Goal: Task Accomplishment & Management: Complete application form

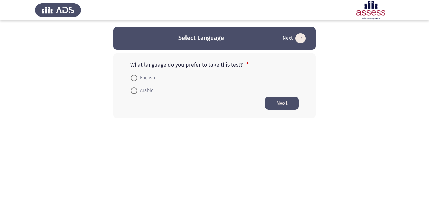
click at [134, 92] on span at bounding box center [134, 90] width 7 height 7
click at [134, 92] on input "Arabic" at bounding box center [134, 90] width 7 height 7
radio input "true"
click at [279, 103] on button "Next" at bounding box center [282, 102] width 34 height 13
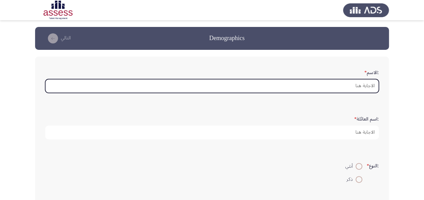
click at [347, 87] on input ":الاسم *" at bounding box center [212, 86] width 334 height 14
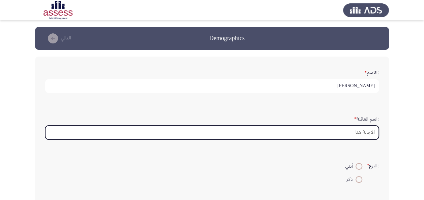
click at [353, 135] on input ":اسم العائلة *" at bounding box center [212, 133] width 334 height 14
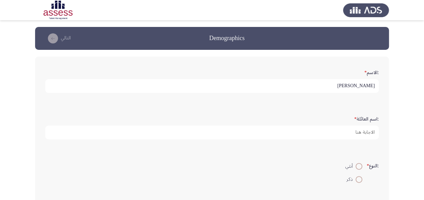
click at [337, 88] on input "عمرو احمد مصطفى" at bounding box center [212, 86] width 334 height 14
type input "عمرو"
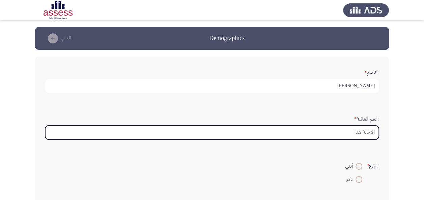
click at [362, 134] on input ":اسم العائلة *" at bounding box center [212, 133] width 334 height 14
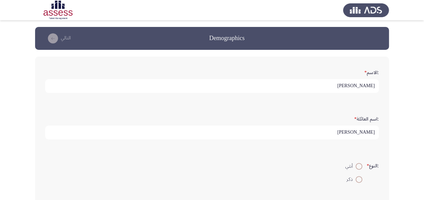
type input "مصطفى"
click at [356, 182] on label "ذكر" at bounding box center [353, 180] width 17 height 8
click at [356, 182] on input "ذكر" at bounding box center [359, 179] width 7 height 7
radio input "true"
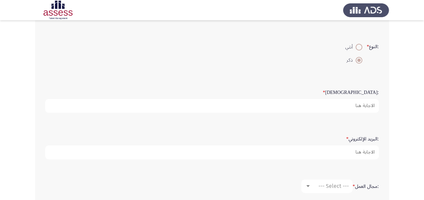
scroll to position [120, 0]
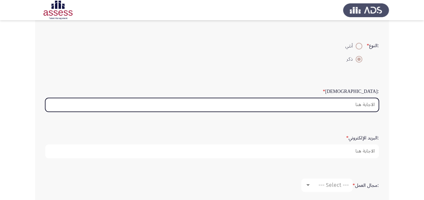
click at [365, 104] on input ":السن *" at bounding box center [212, 105] width 334 height 14
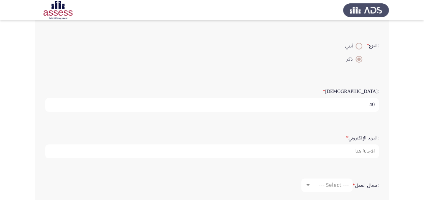
type input "40"
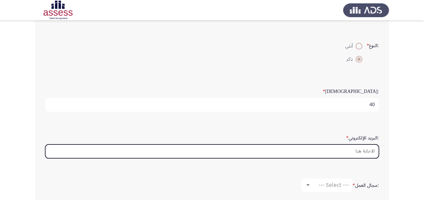
click at [356, 152] on input ":البريد الإلكتروني *" at bounding box center [212, 152] width 334 height 14
type input "amrahmedgta@yahoo.com"
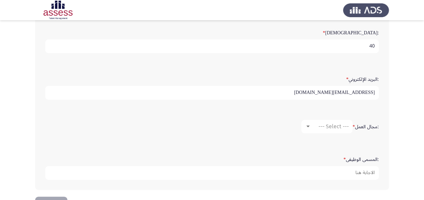
scroll to position [201, 0]
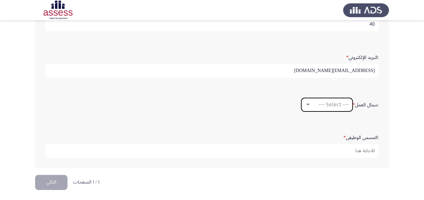
click at [307, 104] on div at bounding box center [307, 105] width 3 height 2
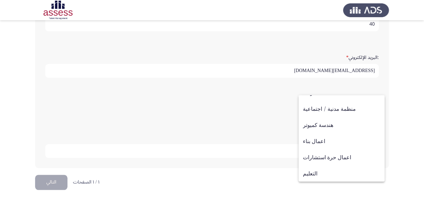
scroll to position [78, 0]
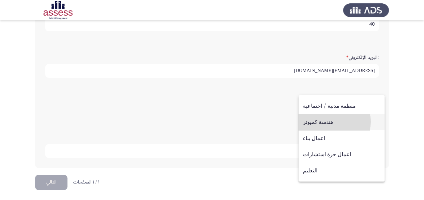
click at [318, 122] on span "هندسة كميوتر" at bounding box center [341, 122] width 77 height 16
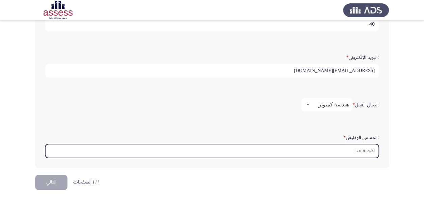
click at [351, 151] on input ":المسمى الوظيفى *" at bounding box center [212, 151] width 334 height 14
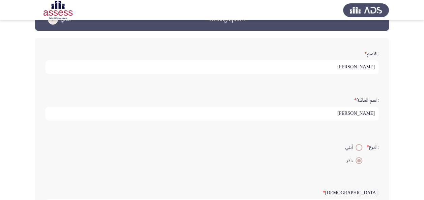
scroll to position [32, 0]
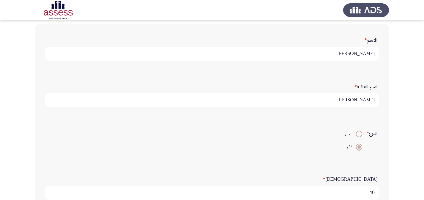
type input "IT Manager"
click at [360, 52] on input "عمرو" at bounding box center [212, 54] width 334 height 14
type input "ع"
type input "ِ"
type input "Amr"
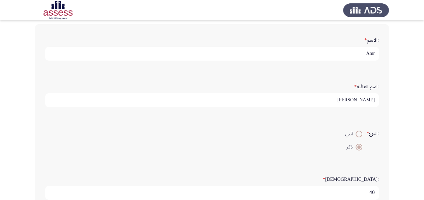
click at [356, 100] on input "مصطفى" at bounding box center [212, 100] width 334 height 14
type input "م"
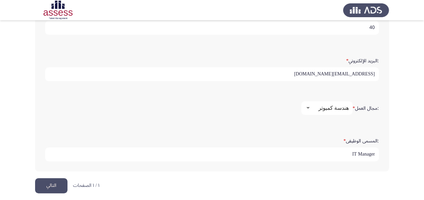
scroll to position [201, 0]
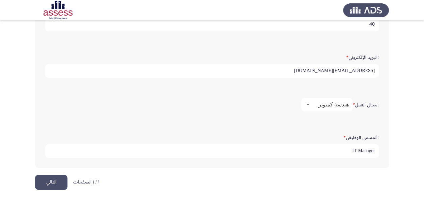
type input "Mostafa"
click at [60, 179] on button "التالي" at bounding box center [51, 182] width 32 height 15
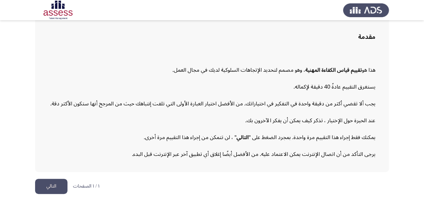
scroll to position [47, 0]
click at [55, 188] on button "التالي" at bounding box center [51, 185] width 32 height 15
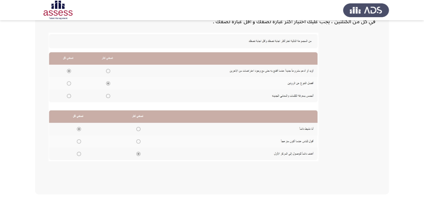
scroll to position [163, 0]
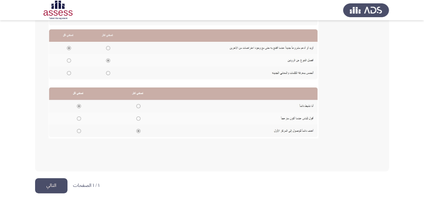
click at [52, 186] on button "التالي" at bounding box center [51, 185] width 32 height 15
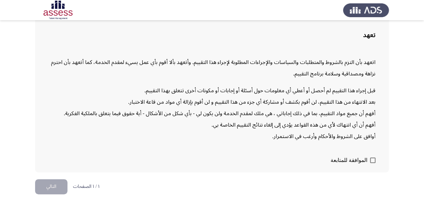
scroll to position [49, 0]
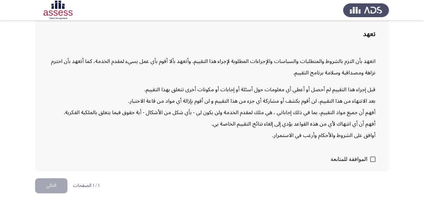
click at [373, 159] on span at bounding box center [372, 159] width 5 height 5
click at [373, 162] on input "الموافقة للمتابعة" at bounding box center [372, 162] width 0 height 0
checkbox input "true"
click at [57, 187] on button "التالي" at bounding box center [51, 185] width 32 height 15
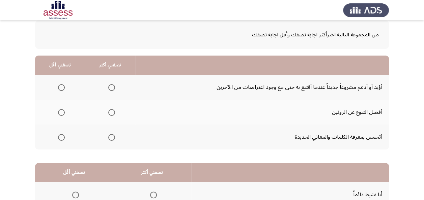
scroll to position [37, 0]
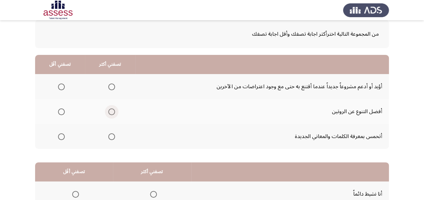
click at [112, 113] on span "Select an option" at bounding box center [111, 112] width 7 height 7
click at [112, 113] on input "Select an option" at bounding box center [111, 112] width 7 height 7
click at [61, 86] on span "Select an option" at bounding box center [61, 87] width 7 height 7
click at [61, 86] on input "Select an option" at bounding box center [61, 87] width 7 height 7
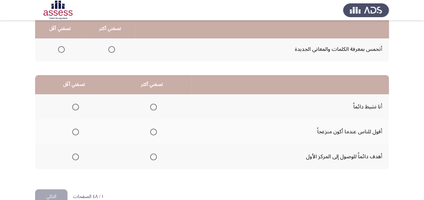
scroll to position [124, 0]
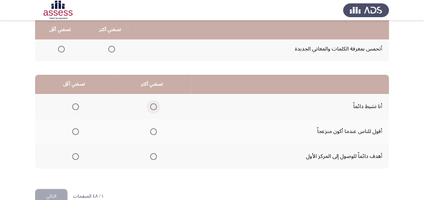
click at [151, 107] on span "Select an option" at bounding box center [153, 107] width 7 height 7
click at [151, 107] on input "Select an option" at bounding box center [153, 107] width 7 height 7
click at [76, 131] on span "Select an option" at bounding box center [75, 132] width 7 height 7
click at [76, 131] on input "Select an option" at bounding box center [75, 132] width 7 height 7
click at [57, 196] on button "التالي" at bounding box center [51, 196] width 32 height 15
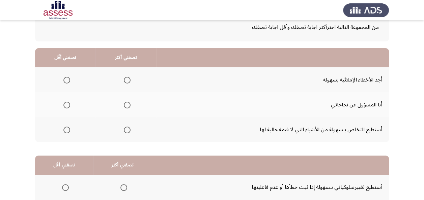
scroll to position [45, 0]
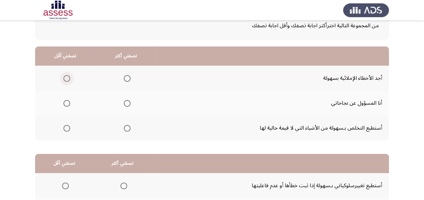
click at [65, 76] on span "Select an option" at bounding box center [66, 78] width 7 height 7
click at [65, 76] on input "Select an option" at bounding box center [66, 78] width 7 height 7
click at [128, 130] on span "Select an option" at bounding box center [127, 128] width 7 height 7
click at [128, 130] on input "Select an option" at bounding box center [127, 128] width 7 height 7
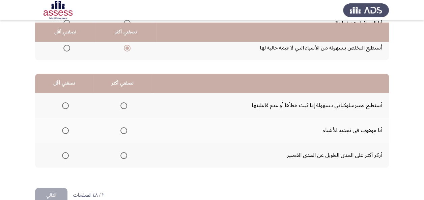
scroll to position [128, 0]
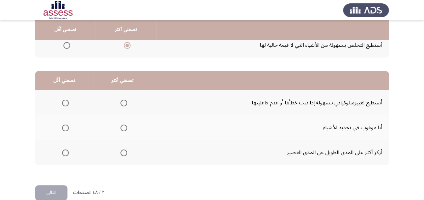
click at [121, 103] on span "Select an option" at bounding box center [123, 103] width 7 height 7
click at [121, 103] on input "Select an option" at bounding box center [123, 103] width 7 height 7
click at [66, 153] on span "Select an option" at bounding box center [65, 153] width 7 height 7
click at [66, 153] on input "Select an option" at bounding box center [65, 153] width 7 height 7
click at [54, 196] on button "التالي" at bounding box center [51, 193] width 32 height 15
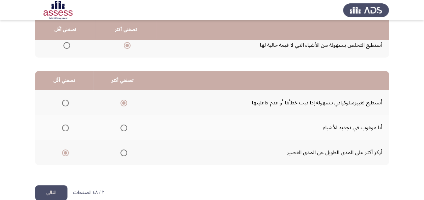
scroll to position [0, 0]
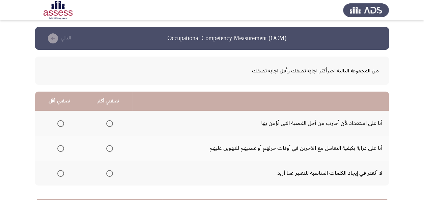
click at [59, 149] on span "Select an option" at bounding box center [60, 148] width 7 height 7
click at [59, 149] on input "Select an option" at bounding box center [60, 148] width 7 height 7
click at [110, 123] on span "Select an option" at bounding box center [109, 123] width 7 height 7
click at [110, 123] on input "Select an option" at bounding box center [109, 123] width 7 height 7
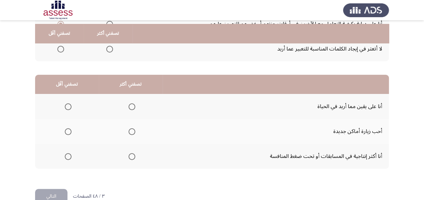
scroll to position [128, 0]
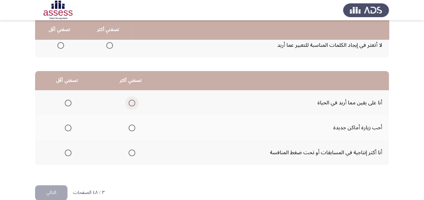
click at [132, 105] on span "Select an option" at bounding box center [132, 103] width 7 height 7
click at [132, 105] on input "Select an option" at bounding box center [132, 103] width 7 height 7
click at [66, 127] on span "Select an option" at bounding box center [68, 128] width 7 height 7
click at [66, 127] on input "Select an option" at bounding box center [68, 128] width 7 height 7
click at [56, 195] on button "التالي" at bounding box center [51, 193] width 32 height 15
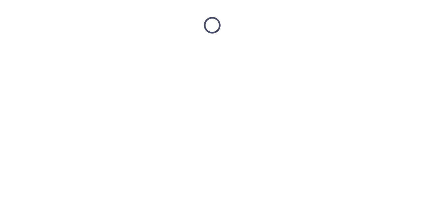
scroll to position [0, 0]
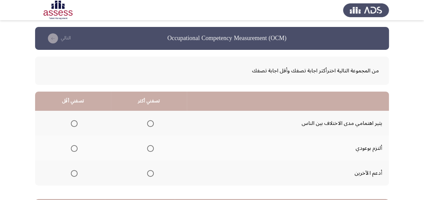
click at [149, 147] on span "Select an option" at bounding box center [150, 148] width 7 height 7
click at [149, 147] on input "Select an option" at bounding box center [150, 148] width 7 height 7
click at [71, 123] on span "Select an option" at bounding box center [74, 123] width 7 height 7
click at [71, 123] on input "Select an option" at bounding box center [74, 123] width 7 height 7
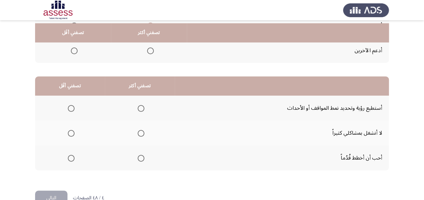
scroll to position [125, 0]
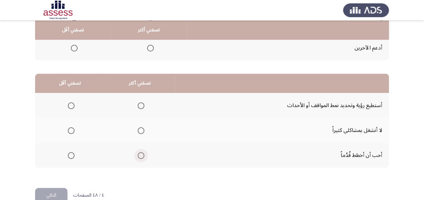
click at [141, 155] on span "Select an option" at bounding box center [141, 155] width 7 height 7
click at [141, 155] on input "Select an option" at bounding box center [141, 155] width 7 height 7
click at [69, 104] on span "Select an option" at bounding box center [71, 106] width 7 height 7
click at [69, 104] on input "Select an option" at bounding box center [71, 106] width 7 height 7
click at [53, 193] on button "التالي" at bounding box center [51, 195] width 32 height 15
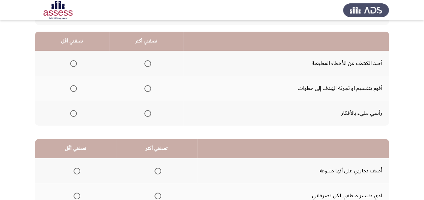
scroll to position [61, 0]
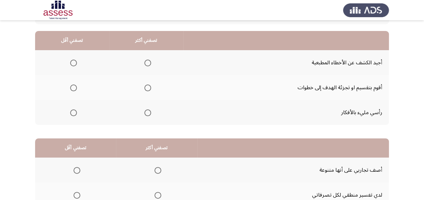
click at [147, 89] on span "Select an option" at bounding box center [147, 88] width 7 height 7
click at [147, 89] on input "Select an option" at bounding box center [147, 88] width 7 height 7
click at [74, 63] on span "Select an option" at bounding box center [73, 63] width 7 height 7
click at [74, 63] on input "Select an option" at bounding box center [73, 63] width 7 height 7
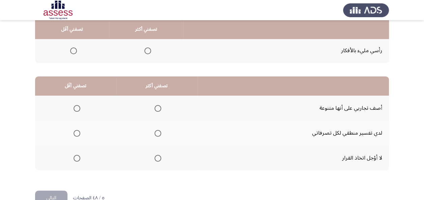
scroll to position [123, 0]
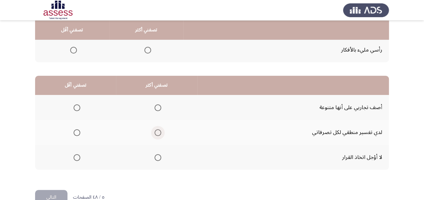
click at [158, 136] on mat-radio-group "Select an option" at bounding box center [156, 132] width 9 height 11
click at [76, 158] on span "Select an option" at bounding box center [77, 158] width 7 height 7
click at [76, 158] on input "Select an option" at bounding box center [77, 158] width 7 height 7
click at [158, 133] on span "Select an option" at bounding box center [158, 133] width 0 height 0
click at [158, 132] on input "Select an option" at bounding box center [158, 133] width 7 height 7
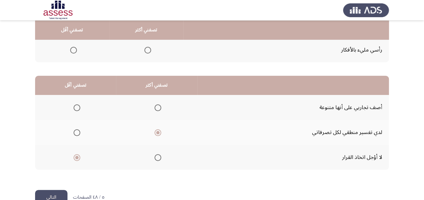
scroll to position [140, 0]
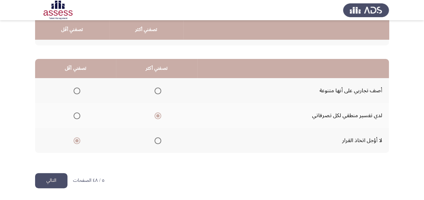
click at [54, 183] on button "التالي" at bounding box center [51, 180] width 32 height 15
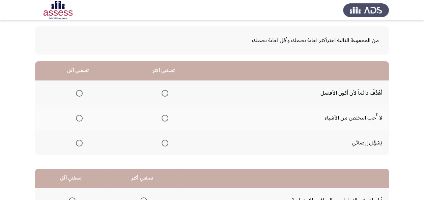
scroll to position [32, 0]
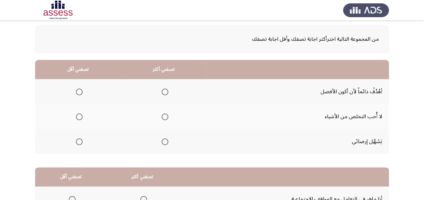
click at [165, 92] on span "Select an option" at bounding box center [165, 92] width 7 height 7
click at [165, 92] on input "Select an option" at bounding box center [165, 92] width 7 height 7
click at [79, 118] on span "Select an option" at bounding box center [79, 117] width 7 height 7
click at [79, 118] on input "Select an option" at bounding box center [79, 117] width 7 height 7
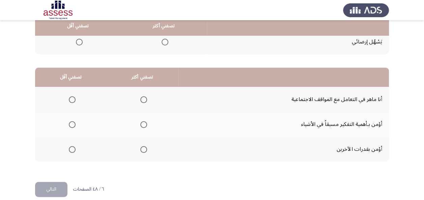
scroll to position [133, 0]
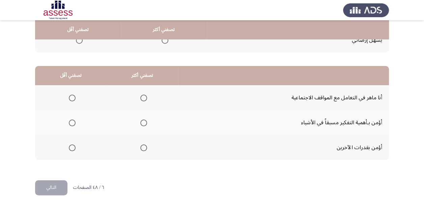
click at [142, 123] on span "Select an option" at bounding box center [143, 123] width 7 height 7
click at [142, 123] on input "Select an option" at bounding box center [143, 123] width 7 height 7
click at [70, 97] on span "Select an option" at bounding box center [72, 98] width 7 height 7
click at [70, 97] on input "Select an option" at bounding box center [72, 98] width 7 height 7
click at [52, 189] on button "التالي" at bounding box center [51, 187] width 32 height 15
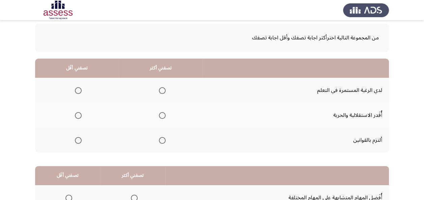
scroll to position [35, 0]
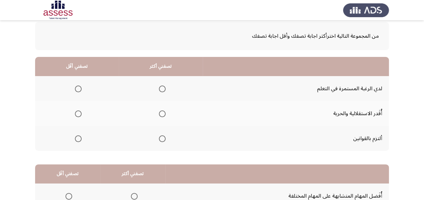
click at [161, 136] on span "Select an option" at bounding box center [162, 139] width 7 height 7
click at [161, 136] on input "Select an option" at bounding box center [162, 139] width 7 height 7
click at [78, 115] on span "Select an option" at bounding box center [78, 114] width 7 height 7
click at [78, 115] on input "Select an option" at bounding box center [78, 114] width 7 height 7
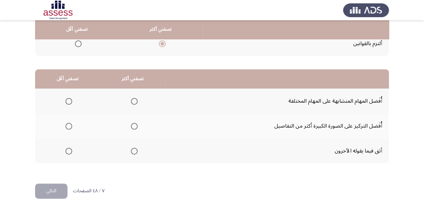
scroll to position [127, 0]
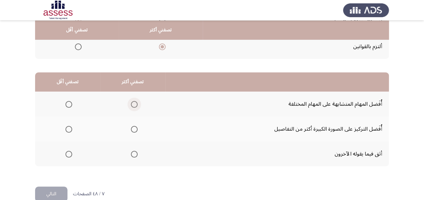
click at [133, 106] on span "Select an option" at bounding box center [134, 104] width 7 height 7
click at [133, 106] on input "Select an option" at bounding box center [134, 104] width 7 height 7
click at [68, 156] on span "Select an option" at bounding box center [68, 154] width 7 height 7
click at [68, 156] on input "Select an option" at bounding box center [68, 154] width 7 height 7
click at [51, 195] on button "التالي" at bounding box center [51, 194] width 32 height 15
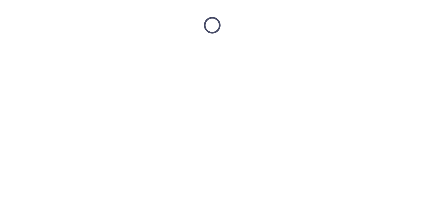
scroll to position [0, 0]
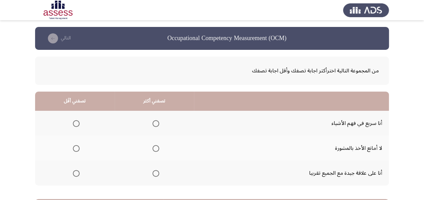
click at [155, 124] on span "Select an option" at bounding box center [155, 123] width 7 height 7
click at [155, 124] on input "Select an option" at bounding box center [155, 123] width 7 height 7
click at [74, 150] on span "Select an option" at bounding box center [76, 148] width 7 height 7
click at [74, 150] on input "Select an option" at bounding box center [76, 148] width 7 height 7
drag, startPoint x: 424, startPoint y: 63, endPoint x: 418, endPoint y: 114, distance: 51.3
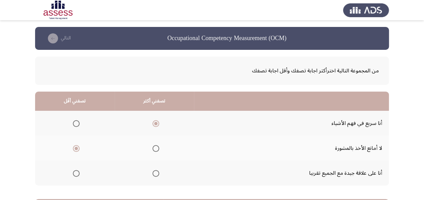
click at [418, 114] on app-assessment-container "Occupational Competency Measurement (OCM) التالي من المجموعة التالية اخترأكثر ا…" at bounding box center [212, 170] width 424 height 287
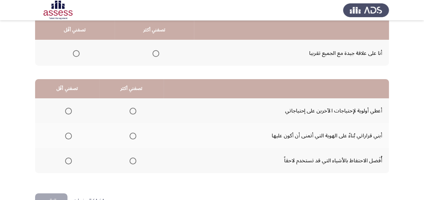
scroll to position [121, 0]
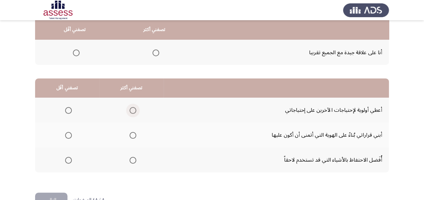
click at [132, 111] on span "Select an option" at bounding box center [133, 110] width 7 height 7
click at [132, 111] on input "Select an option" at bounding box center [133, 110] width 7 height 7
click at [68, 136] on span "Select an option" at bounding box center [68, 135] width 7 height 7
click at [68, 136] on input "Select an option" at bounding box center [68, 135] width 7 height 7
click at [55, 197] on button "التالي" at bounding box center [51, 200] width 32 height 15
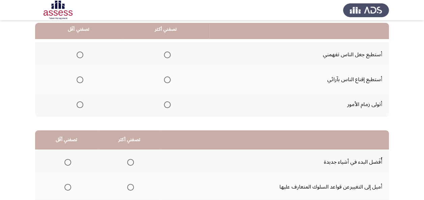
scroll to position [69, 0]
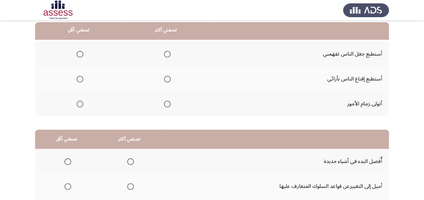
click at [168, 103] on span "Select an option" at bounding box center [167, 104] width 7 height 7
click at [168, 103] on input "Select an option" at bounding box center [167, 104] width 7 height 7
click at [79, 53] on span "Select an option" at bounding box center [80, 54] width 7 height 7
click at [79, 53] on input "Select an option" at bounding box center [80, 54] width 7 height 7
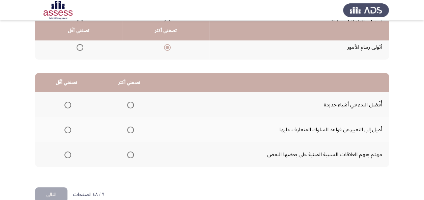
scroll to position [128, 0]
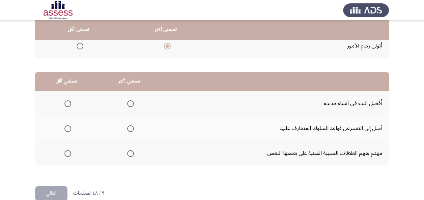
click at [128, 155] on span "Select an option" at bounding box center [130, 153] width 7 height 7
click at [128, 155] on input "Select an option" at bounding box center [130, 153] width 7 height 7
click at [65, 129] on span "Select an option" at bounding box center [67, 128] width 7 height 7
click at [65, 129] on input "Select an option" at bounding box center [67, 128] width 7 height 7
click at [55, 194] on button "التالي" at bounding box center [51, 193] width 32 height 15
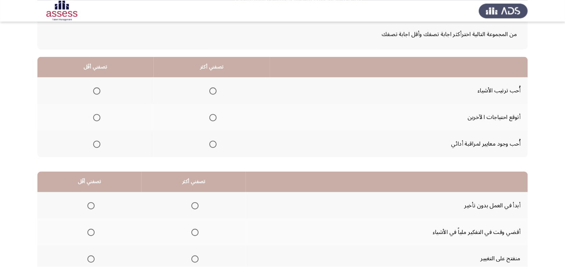
scroll to position [38, 0]
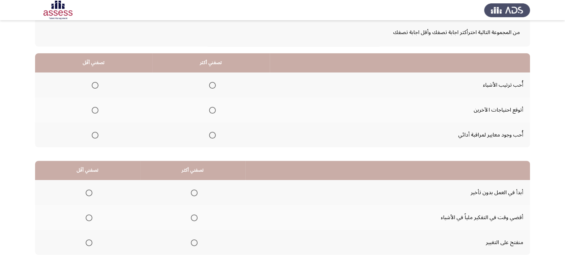
drag, startPoint x: 416, startPoint y: 0, endPoint x: 296, endPoint y: 32, distance: 123.9
click at [296, 32] on span "من المجموعة التالية اخترأكثر اجابة تصفك وأقل اجابة تصفك" at bounding box center [282, 32] width 475 height 11
click at [209, 85] on span "Select an option" at bounding box center [212, 85] width 7 height 7
click at [209, 85] on input "Select an option" at bounding box center [212, 85] width 7 height 7
click at [92, 110] on span "Select an option" at bounding box center [95, 110] width 7 height 7
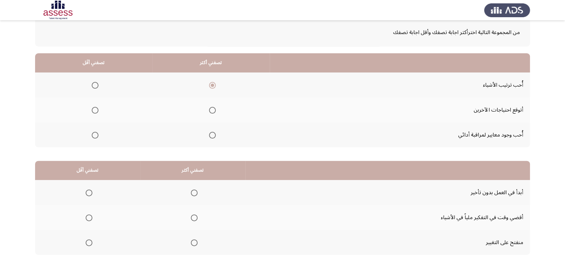
click at [92, 110] on input "Select an option" at bounding box center [95, 110] width 7 height 7
click at [89, 200] on span "Select an option" at bounding box center [89, 243] width 7 height 7
click at [89, 200] on input "Select an option" at bounding box center [89, 243] width 7 height 7
click at [192, 200] on span "Select an option" at bounding box center [194, 218] width 7 height 7
click at [192, 200] on input "Select an option" at bounding box center [194, 218] width 7 height 7
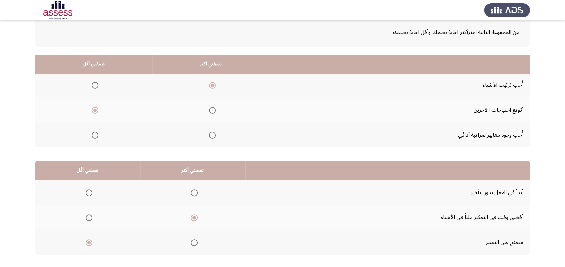
scroll to position [73, 0]
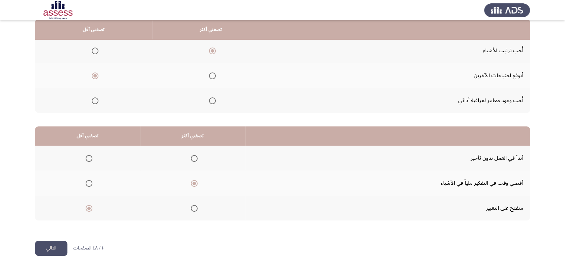
click at [55, 200] on button "التالي" at bounding box center [51, 248] width 32 height 15
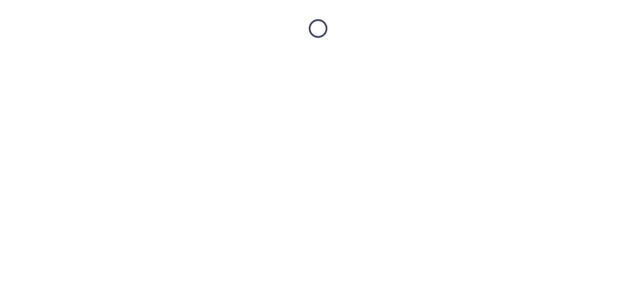
scroll to position [0, 0]
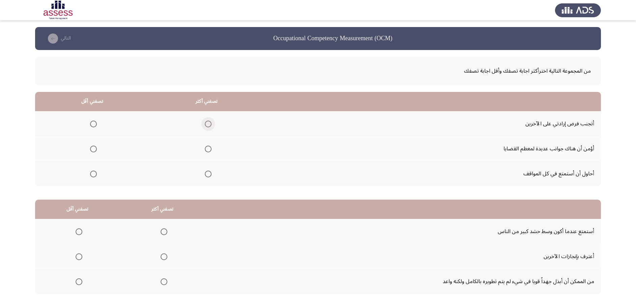
click at [206, 124] on span "Select an option" at bounding box center [208, 123] width 7 height 7
click at [206, 124] on input "Select an option" at bounding box center [208, 123] width 7 height 7
click at [91, 174] on span "Select an option" at bounding box center [93, 173] width 7 height 7
click at [91, 174] on input "Select an option" at bounding box center [93, 173] width 7 height 7
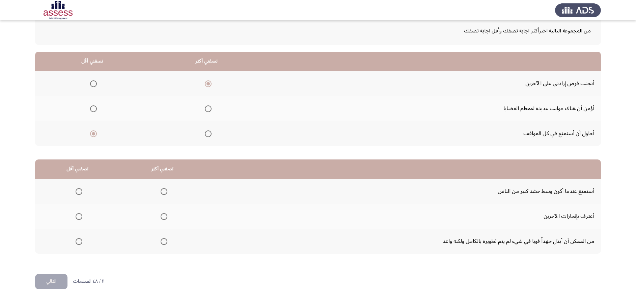
click at [76, 192] on span "Select an option" at bounding box center [79, 191] width 7 height 7
click at [76, 192] on input "Select an option" at bounding box center [79, 191] width 7 height 7
click at [163, 200] on span "Select an option" at bounding box center [164, 241] width 7 height 7
click at [163, 200] on input "Select an option" at bounding box center [164, 241] width 7 height 7
click at [51, 200] on button "التالي" at bounding box center [51, 281] width 32 height 15
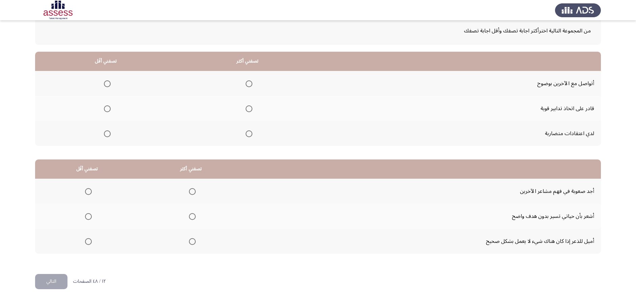
click at [248, 82] on span "Select an option" at bounding box center [249, 83] width 7 height 7
click at [248, 82] on input "Select an option" at bounding box center [249, 83] width 7 height 7
click at [108, 109] on span "Select an option" at bounding box center [107, 108] width 7 height 7
click at [108, 109] on input "Select an option" at bounding box center [107, 108] width 7 height 7
click at [88, 200] on span "Select an option" at bounding box center [88, 216] width 7 height 7
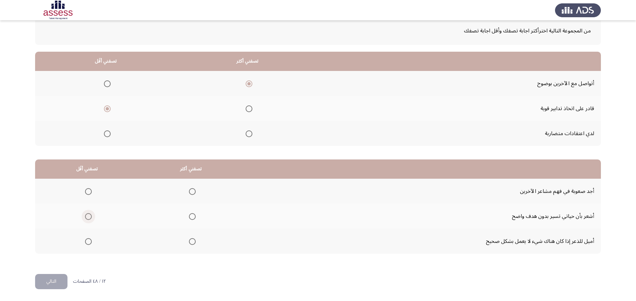
click at [88, 200] on input "Select an option" at bounding box center [88, 216] width 7 height 7
click at [193, 191] on span "Select an option" at bounding box center [192, 191] width 7 height 7
click at [193, 191] on input "Select an option" at bounding box center [192, 191] width 7 height 7
click at [56, 200] on button "التالي" at bounding box center [51, 281] width 32 height 15
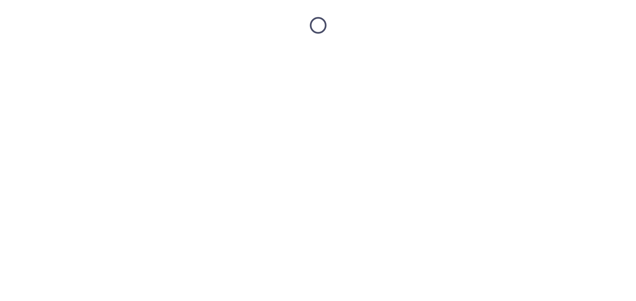
scroll to position [0, 0]
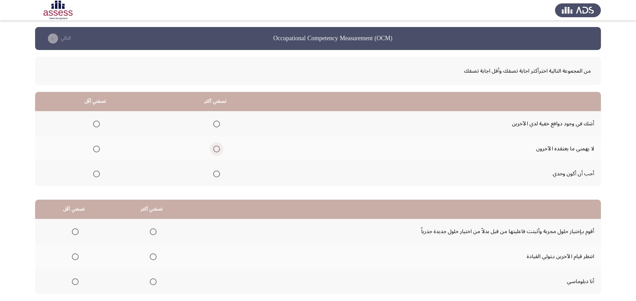
click at [216, 148] on span "Select an option" at bounding box center [216, 148] width 7 height 7
click at [216, 148] on input "Select an option" at bounding box center [216, 148] width 7 height 7
click at [97, 173] on span "Select an option" at bounding box center [96, 173] width 7 height 7
click at [97, 173] on input "Select an option" at bounding box center [96, 173] width 7 height 7
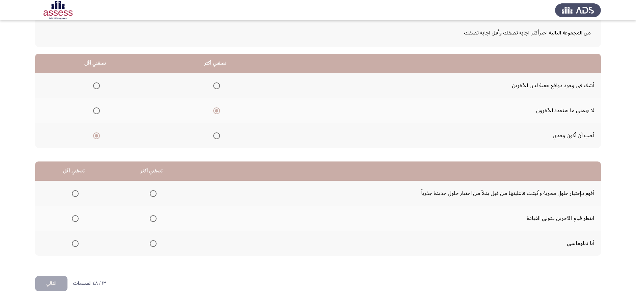
scroll to position [40, 0]
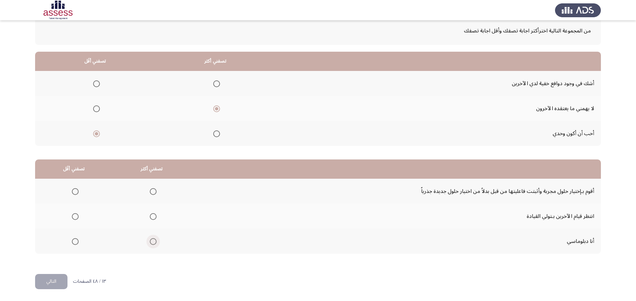
click at [151, 200] on span "Select an option" at bounding box center [153, 241] width 7 height 7
click at [151, 200] on input "Select an option" at bounding box center [153, 241] width 7 height 7
click at [74, 190] on span "Select an option" at bounding box center [75, 191] width 7 height 7
click at [74, 190] on input "Select an option" at bounding box center [75, 191] width 7 height 7
click at [55, 200] on button "التالي" at bounding box center [51, 281] width 32 height 15
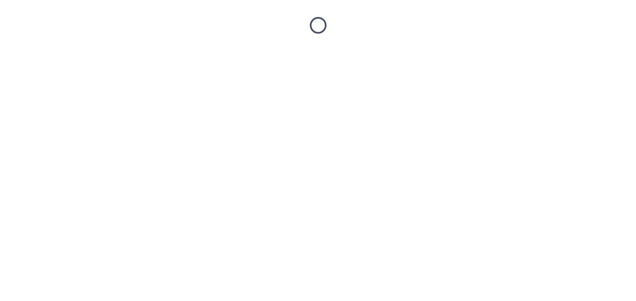
scroll to position [0, 0]
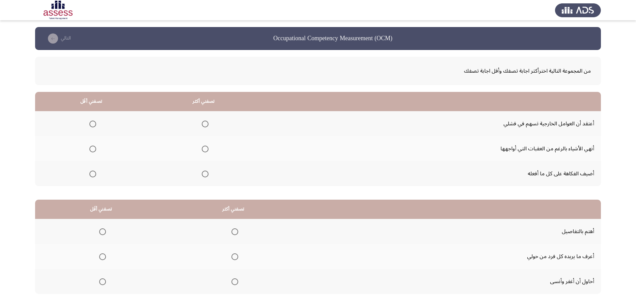
click at [205, 150] on span "Select an option" at bounding box center [205, 148] width 7 height 7
click at [205, 150] on input "Select an option" at bounding box center [205, 148] width 7 height 7
click at [92, 124] on span "Select an option" at bounding box center [92, 123] width 7 height 7
click at [92, 124] on input "Select an option" at bounding box center [92, 123] width 7 height 7
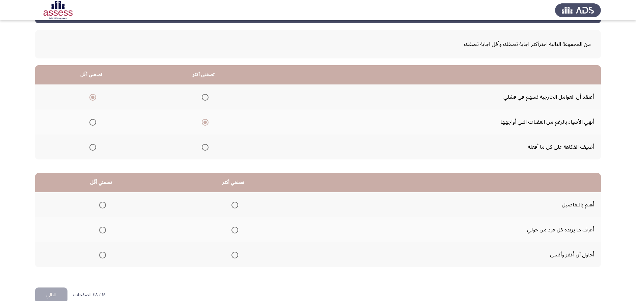
scroll to position [31, 0]
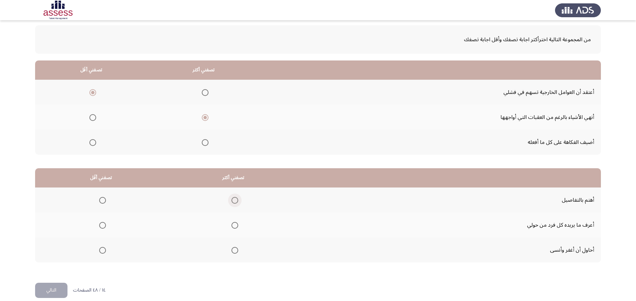
click at [237, 199] on span "Select an option" at bounding box center [234, 200] width 7 height 7
click at [237, 199] on input "Select an option" at bounding box center [234, 200] width 7 height 7
click at [103, 200] on span "Select an option" at bounding box center [102, 250] width 7 height 7
click at [103, 200] on input "Select an option" at bounding box center [102, 250] width 7 height 7
click at [55, 200] on button "التالي" at bounding box center [51, 289] width 32 height 15
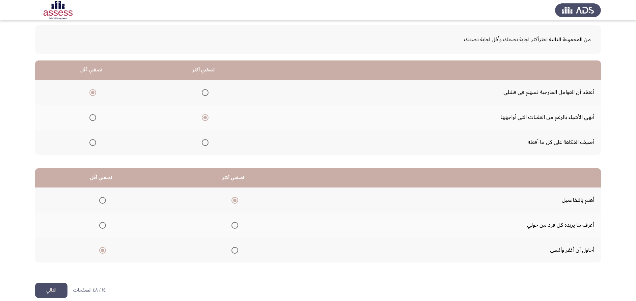
scroll to position [0, 0]
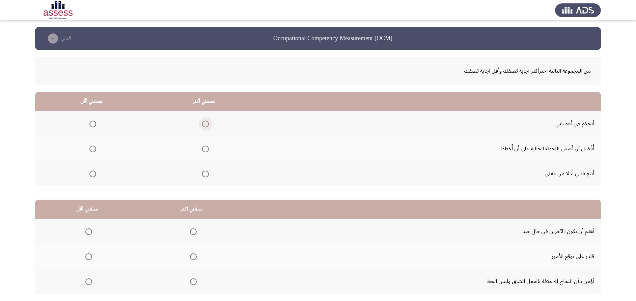
click at [202, 123] on span "Select an option" at bounding box center [205, 123] width 7 height 7
click at [202, 123] on input "Select an option" at bounding box center [205, 123] width 7 height 7
click at [93, 172] on span "Select an option" at bounding box center [92, 173] width 7 height 7
click at [93, 172] on input "Select an option" at bounding box center [92, 173] width 7 height 7
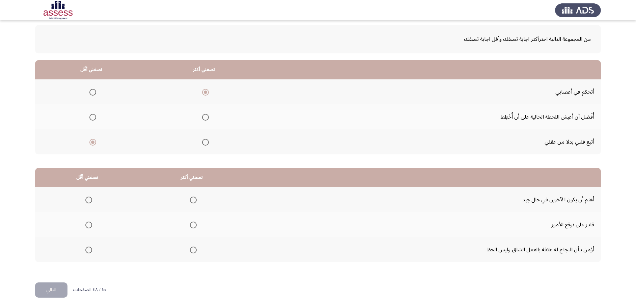
scroll to position [40, 0]
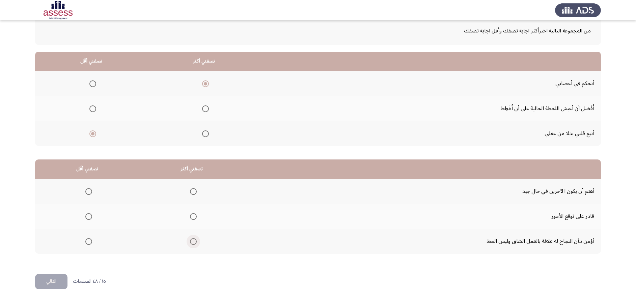
click at [190, 200] on span "Select an option" at bounding box center [193, 241] width 7 height 7
click at [190, 200] on input "Select an option" at bounding box center [193, 241] width 7 height 7
click at [85, 200] on span "Select an option" at bounding box center [88, 216] width 7 height 7
click at [85, 200] on input "Select an option" at bounding box center [88, 216] width 7 height 7
click at [52, 200] on button "التالي" at bounding box center [51, 281] width 32 height 15
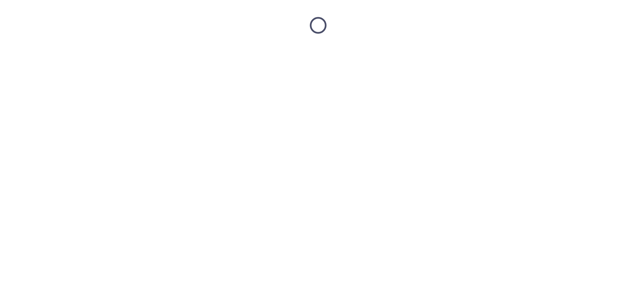
scroll to position [0, 0]
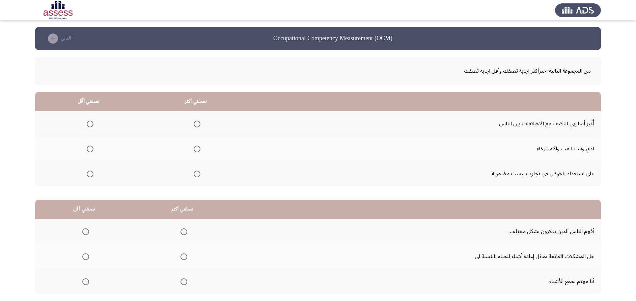
click at [199, 125] on span "Select an option" at bounding box center [197, 123] width 7 height 7
click at [199, 125] on input "Select an option" at bounding box center [197, 123] width 7 height 7
click at [90, 149] on span "Select an option" at bounding box center [90, 148] width 7 height 7
click at [90, 149] on input "Select an option" at bounding box center [90, 148] width 7 height 7
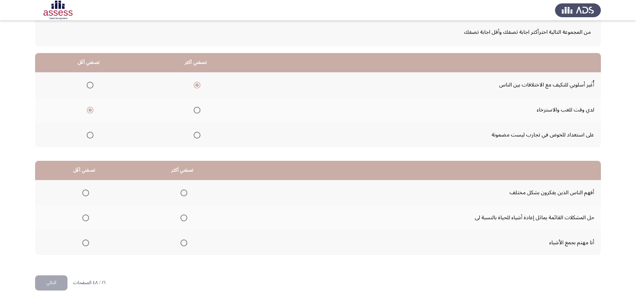
scroll to position [40, 0]
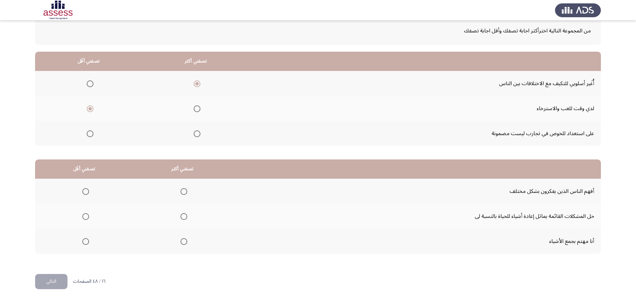
click at [183, 200] on span "Select an option" at bounding box center [183, 216] width 7 height 7
click at [183, 200] on input "Select an option" at bounding box center [183, 216] width 7 height 7
click at [87, 200] on span "Select an option" at bounding box center [85, 241] width 7 height 7
click at [87, 200] on input "Select an option" at bounding box center [85, 241] width 7 height 7
click at [55, 200] on button "التالي" at bounding box center [51, 281] width 32 height 15
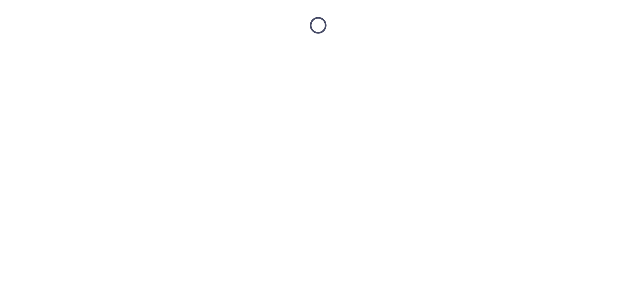
scroll to position [0, 0]
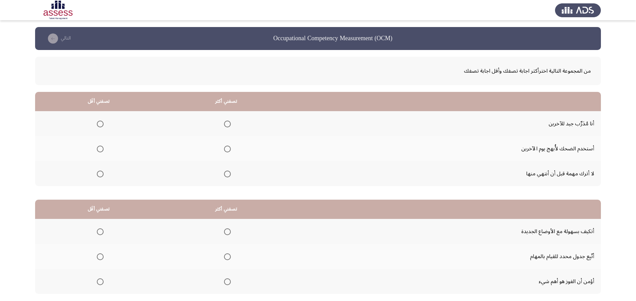
click at [225, 173] on span "Select an option" at bounding box center [227, 173] width 7 height 7
click at [225, 173] on input "Select an option" at bounding box center [227, 173] width 7 height 7
click at [100, 149] on span "Select an option" at bounding box center [100, 148] width 7 height 7
click at [100, 149] on input "Select an option" at bounding box center [100, 148] width 7 height 7
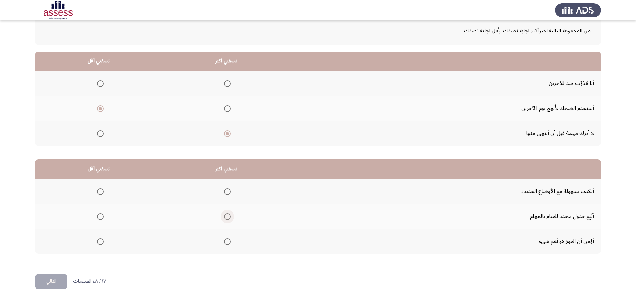
click at [225, 200] on span "Select an option" at bounding box center [227, 216] width 7 height 7
click at [225, 200] on input "Select an option" at bounding box center [227, 216] width 7 height 7
click at [99, 190] on span "Select an option" at bounding box center [100, 191] width 7 height 7
click at [99, 190] on input "Select an option" at bounding box center [100, 191] width 7 height 7
click at [56, 200] on button "التالي" at bounding box center [51, 281] width 32 height 15
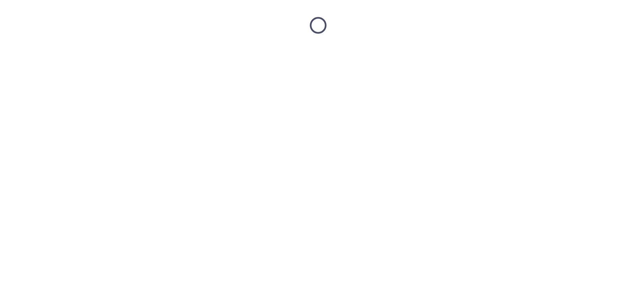
scroll to position [0, 0]
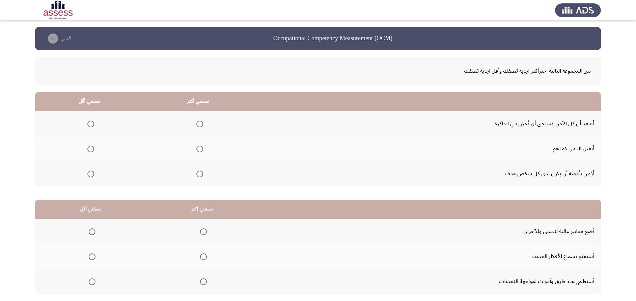
click at [200, 174] on span "Select an option" at bounding box center [200, 174] width 0 height 0
click at [200, 174] on input "Select an option" at bounding box center [199, 173] width 7 height 7
click at [89, 122] on span "Select an option" at bounding box center [90, 123] width 7 height 7
click at [89, 122] on input "Select an option" at bounding box center [90, 123] width 7 height 7
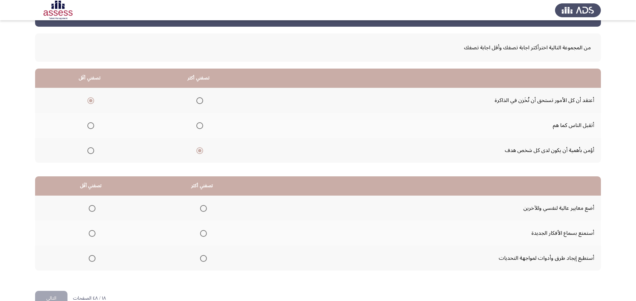
scroll to position [40, 0]
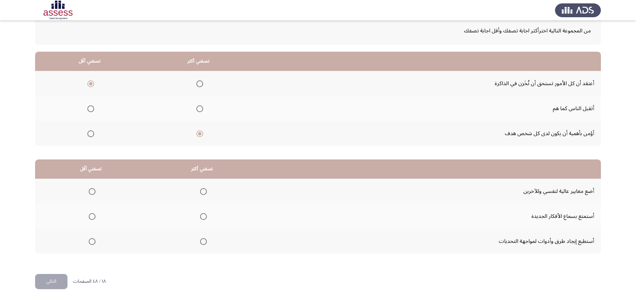
click at [201, 200] on span "Select an option" at bounding box center [203, 241] width 7 height 7
click at [201, 200] on input "Select an option" at bounding box center [203, 241] width 7 height 7
click at [92, 190] on span "Select an option" at bounding box center [92, 191] width 7 height 7
click at [92, 190] on input "Select an option" at bounding box center [92, 191] width 7 height 7
click at [54, 200] on button "التالي" at bounding box center [51, 281] width 32 height 15
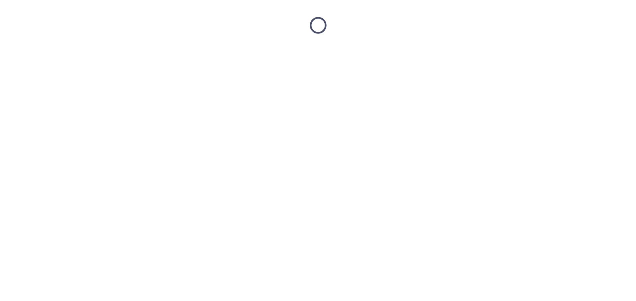
scroll to position [0, 0]
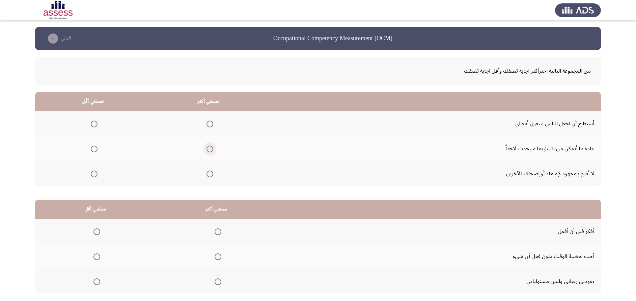
click at [209, 150] on span "Select an option" at bounding box center [209, 148] width 7 height 7
click at [209, 150] on input "Select an option" at bounding box center [209, 148] width 7 height 7
click at [94, 123] on span "Select an option" at bounding box center [94, 123] width 7 height 7
click at [94, 123] on input "Select an option" at bounding box center [94, 123] width 7 height 7
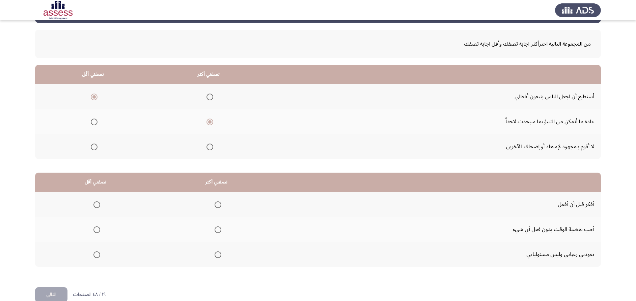
scroll to position [40, 0]
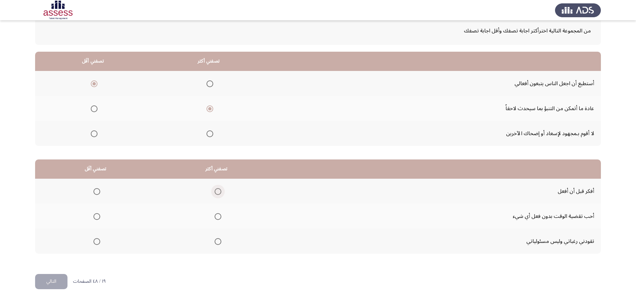
click at [215, 191] on span "Select an option" at bounding box center [218, 191] width 7 height 7
click at [215, 191] on input "Select an option" at bounding box center [218, 191] width 7 height 7
click at [94, 200] on span "Select an option" at bounding box center [96, 216] width 7 height 7
click at [94, 200] on input "Select an option" at bounding box center [96, 216] width 7 height 7
click at [57, 200] on button "التالي" at bounding box center [51, 281] width 32 height 15
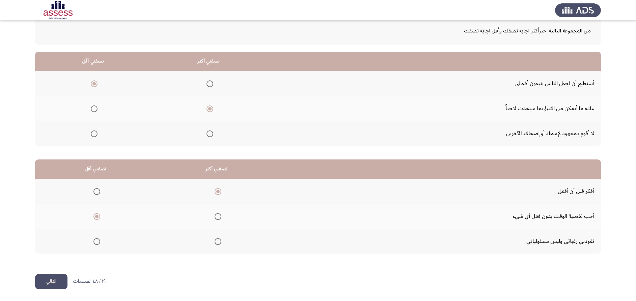
scroll to position [0, 0]
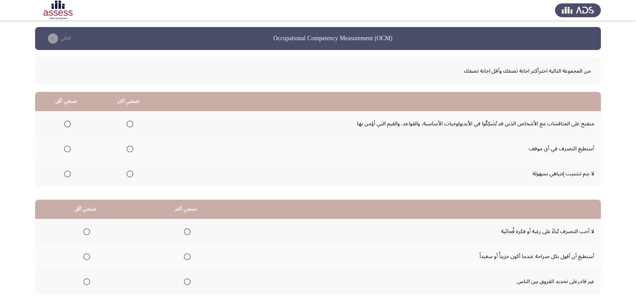
click at [66, 174] on span "Select an option" at bounding box center [67, 173] width 7 height 7
click at [66, 174] on input "Select an option" at bounding box center [67, 173] width 7 height 7
click at [128, 148] on span "Select an option" at bounding box center [130, 148] width 7 height 7
click at [128, 148] on input "Select an option" at bounding box center [130, 148] width 7 height 7
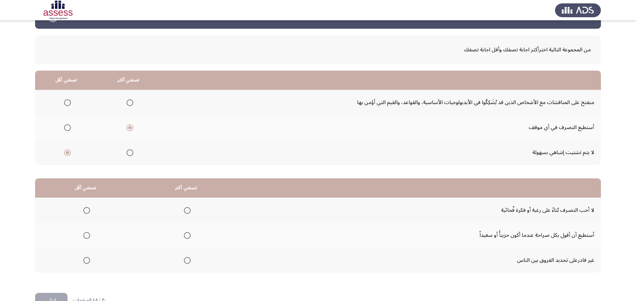
scroll to position [40, 0]
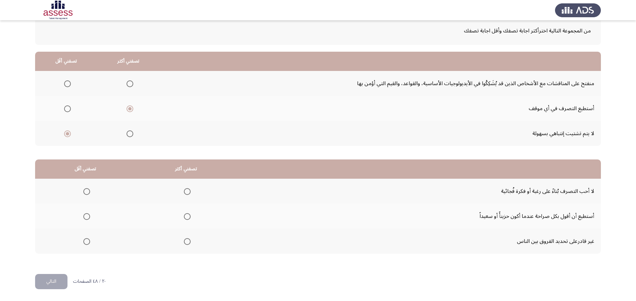
click at [185, 192] on span "Select an option" at bounding box center [187, 191] width 7 height 7
click at [185, 192] on input "Select an option" at bounding box center [187, 191] width 7 height 7
click at [84, 200] on span "Select an option" at bounding box center [86, 216] width 7 height 7
click at [84, 200] on input "Select an option" at bounding box center [86, 216] width 7 height 7
click at [53, 200] on button "التالي" at bounding box center [51, 281] width 32 height 15
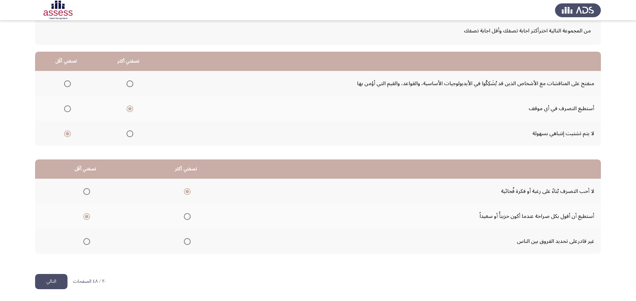
scroll to position [0, 0]
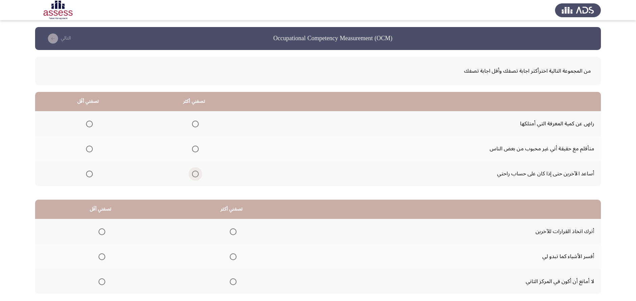
click at [193, 173] on span "Select an option" at bounding box center [195, 173] width 7 height 7
click at [193, 173] on input "Select an option" at bounding box center [195, 173] width 7 height 7
click at [90, 149] on span "Select an option" at bounding box center [89, 148] width 7 height 7
click at [90, 149] on input "Select an option" at bounding box center [89, 148] width 7 height 7
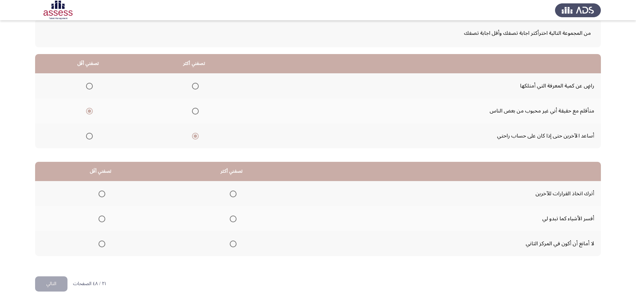
scroll to position [40, 0]
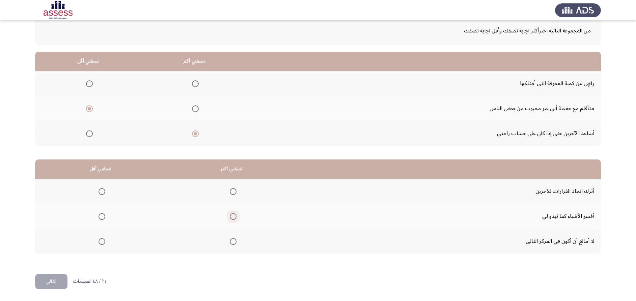
click at [233, 200] on span "Select an option" at bounding box center [233, 216] width 7 height 7
click at [233, 200] on input "Select an option" at bounding box center [233, 216] width 7 height 7
click at [101, 196] on mat-radio-group "Select an option" at bounding box center [100, 190] width 9 height 11
click at [105, 189] on span "Select an option" at bounding box center [102, 191] width 7 height 7
click at [105, 189] on input "Select an option" at bounding box center [102, 191] width 7 height 7
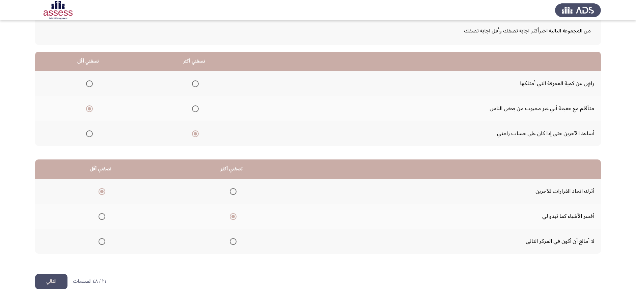
click at [49, 200] on button "التالي" at bounding box center [51, 281] width 32 height 15
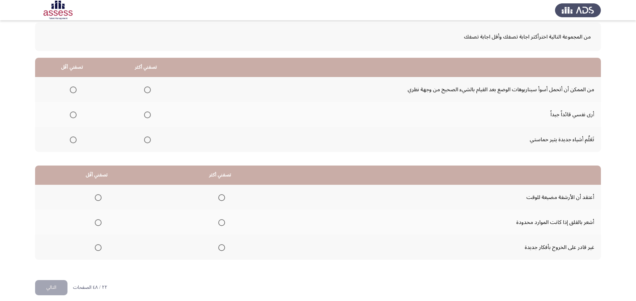
scroll to position [34, 0]
click at [148, 87] on span "Select an option" at bounding box center [147, 89] width 7 height 7
click at [148, 87] on input "Select an option" at bounding box center [147, 89] width 7 height 7
click at [73, 140] on span "Select an option" at bounding box center [73, 139] width 7 height 7
click at [73, 140] on input "Select an option" at bounding box center [73, 139] width 7 height 7
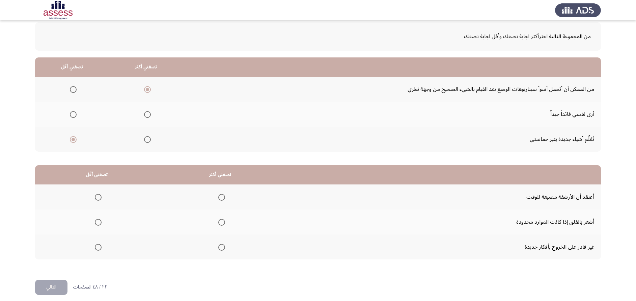
scroll to position [40, 0]
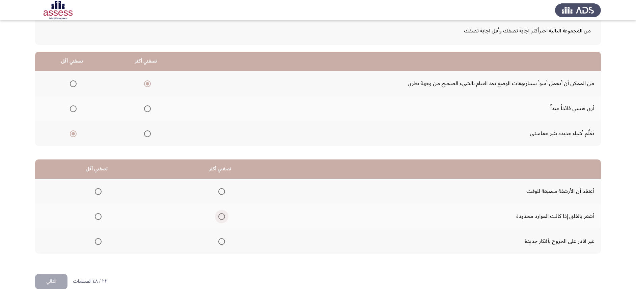
click at [221, 200] on span "Select an option" at bounding box center [221, 216] width 7 height 7
click at [221, 200] on input "Select an option" at bounding box center [221, 216] width 7 height 7
click at [99, 190] on span "Select an option" at bounding box center [98, 191] width 7 height 7
click at [99, 190] on input "Select an option" at bounding box center [98, 191] width 7 height 7
click at [45, 200] on button "التالي" at bounding box center [51, 281] width 32 height 15
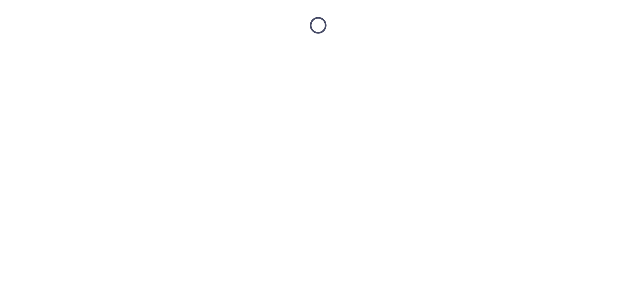
scroll to position [0, 0]
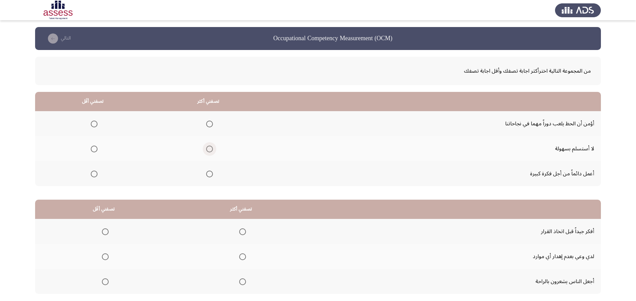
click at [207, 148] on span "Select an option" at bounding box center [209, 148] width 7 height 7
click at [207, 148] on input "Select an option" at bounding box center [209, 148] width 7 height 7
click at [93, 124] on span "Select an option" at bounding box center [94, 123] width 7 height 7
click at [93, 124] on input "Select an option" at bounding box center [94, 123] width 7 height 7
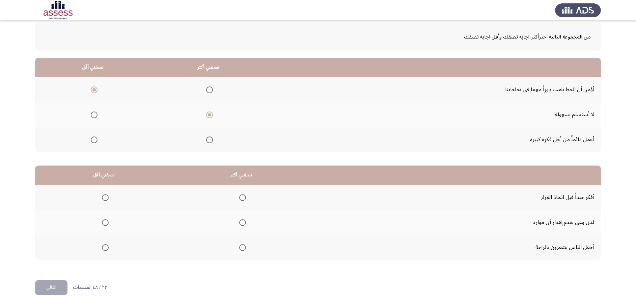
scroll to position [40, 0]
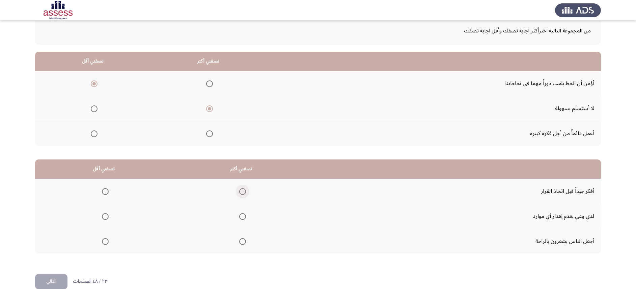
click at [243, 191] on span "Select an option" at bounding box center [243, 191] width 0 height 0
click at [241, 191] on input "Select an option" at bounding box center [242, 191] width 7 height 7
click at [105, 200] on span "Select an option" at bounding box center [105, 241] width 7 height 7
click at [105, 200] on input "Select an option" at bounding box center [105, 241] width 7 height 7
click at [48, 200] on button "التالي" at bounding box center [51, 281] width 32 height 15
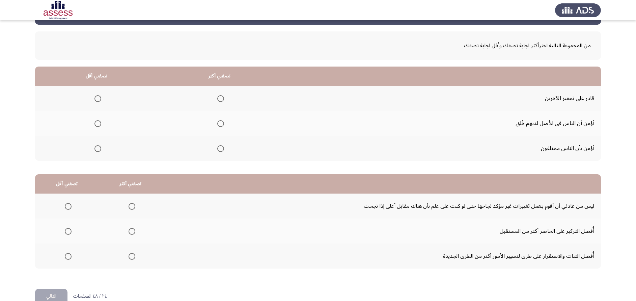
scroll to position [26, 0]
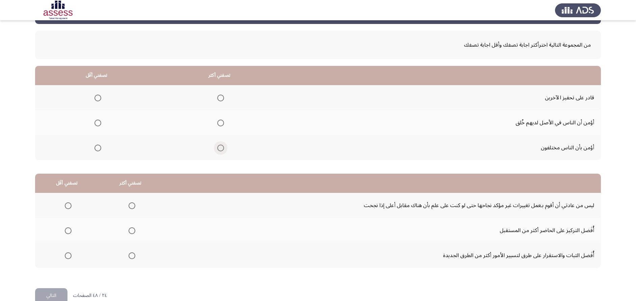
click at [218, 145] on span "Select an option" at bounding box center [220, 147] width 7 height 7
click at [218, 145] on input "Select an option" at bounding box center [220, 147] width 7 height 7
click at [98, 98] on span "Select an option" at bounding box center [97, 97] width 7 height 7
click at [98, 98] on input "Select an option" at bounding box center [97, 97] width 7 height 7
click at [130, 200] on span "Select an option" at bounding box center [132, 230] width 7 height 7
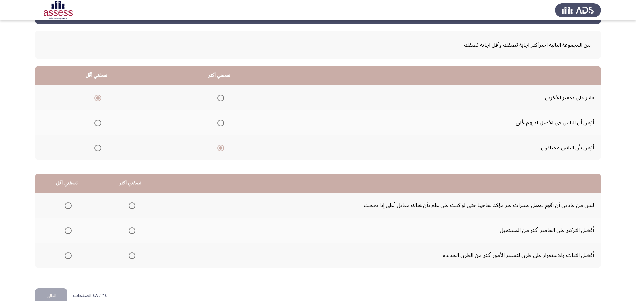
click at [130, 200] on input "Select an option" at bounding box center [132, 230] width 7 height 7
click at [65, 200] on span "Select an option" at bounding box center [68, 205] width 7 height 7
click at [65, 200] on input "Select an option" at bounding box center [68, 205] width 7 height 7
click at [51, 200] on button "التالي" at bounding box center [51, 295] width 32 height 15
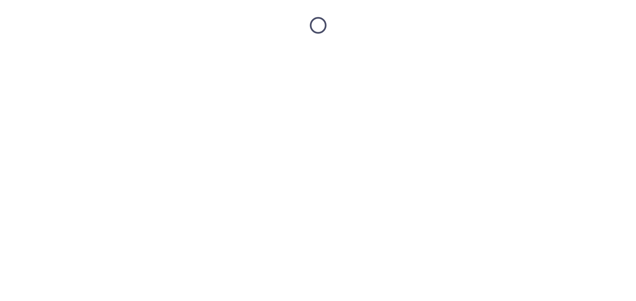
scroll to position [0, 0]
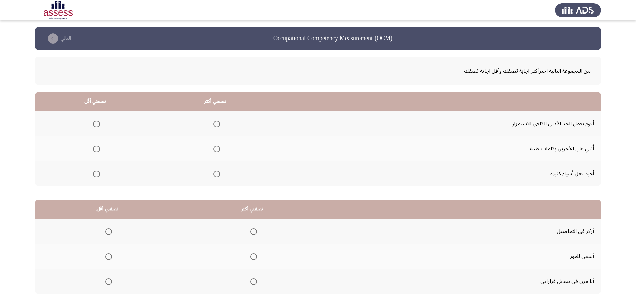
click at [214, 174] on span "Select an option" at bounding box center [216, 173] width 7 height 7
click at [214, 174] on input "Select an option" at bounding box center [216, 173] width 7 height 7
click at [95, 123] on span "Select an option" at bounding box center [96, 123] width 7 height 7
click at [95, 123] on input "Select an option" at bounding box center [96, 123] width 7 height 7
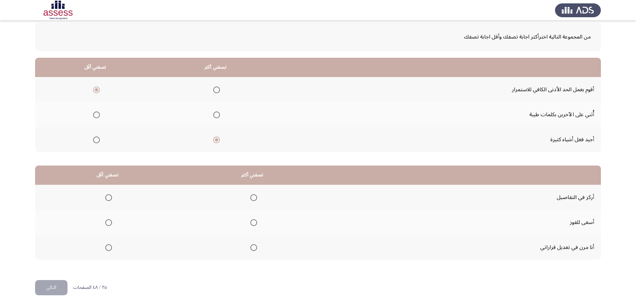
scroll to position [40, 0]
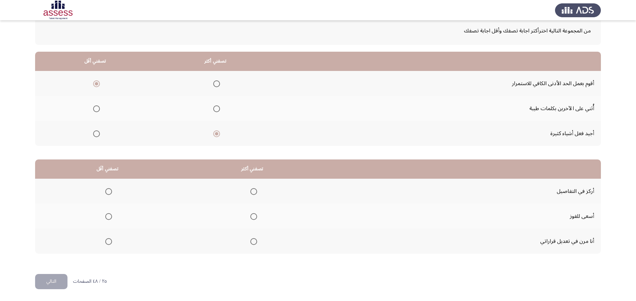
click at [252, 191] on span "Select an option" at bounding box center [253, 191] width 7 height 7
click at [252, 191] on input "Select an option" at bounding box center [253, 191] width 7 height 7
click at [107, 200] on span "Select an option" at bounding box center [108, 241] width 7 height 7
click at [107, 200] on input "Select an option" at bounding box center [108, 241] width 7 height 7
click at [52, 200] on button "التالي" at bounding box center [51, 281] width 32 height 15
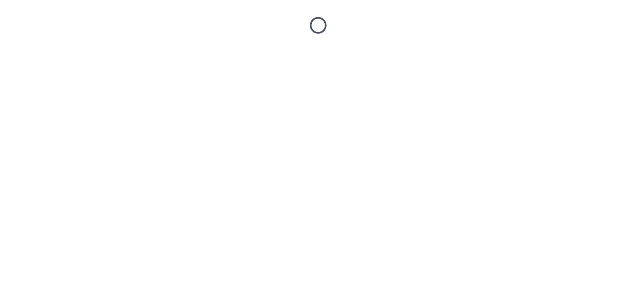
scroll to position [0, 0]
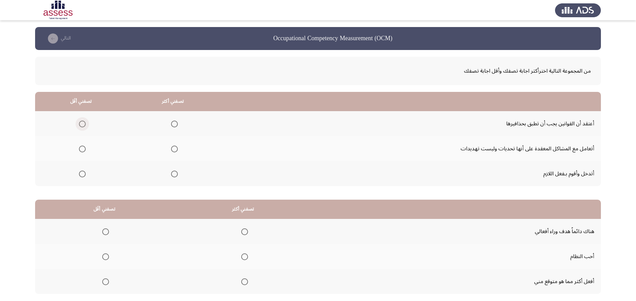
click at [83, 123] on span "Select an option" at bounding box center [82, 123] width 7 height 7
click at [83, 123] on input "Select an option" at bounding box center [82, 123] width 7 height 7
click at [176, 149] on span "Select an option" at bounding box center [174, 148] width 7 height 7
click at [176, 149] on input "Select an option" at bounding box center [174, 148] width 7 height 7
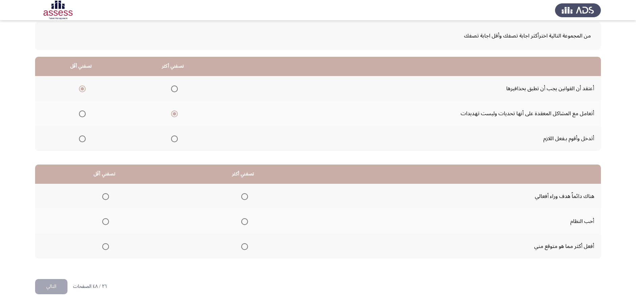
scroll to position [40, 0]
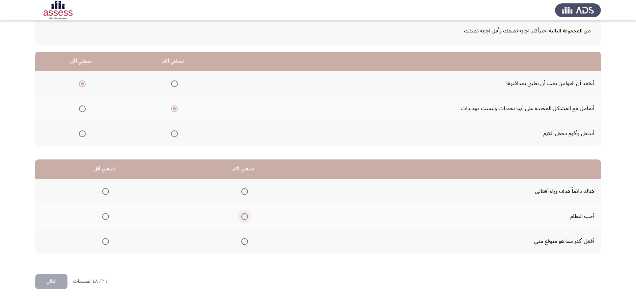
click at [242, 200] on span "Select an option" at bounding box center [244, 216] width 7 height 7
click at [242, 200] on input "Select an option" at bounding box center [244, 216] width 7 height 7
click at [103, 200] on span "Select an option" at bounding box center [105, 241] width 7 height 7
click at [103, 200] on input "Select an option" at bounding box center [105, 241] width 7 height 7
click at [58, 200] on button "التالي" at bounding box center [51, 281] width 32 height 15
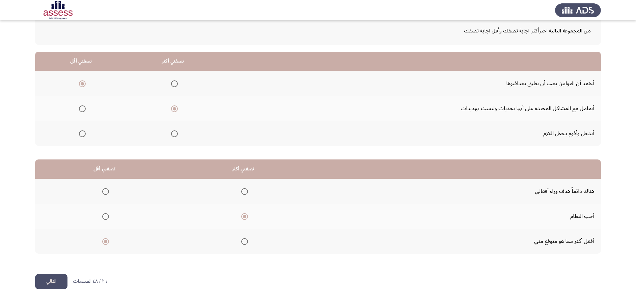
scroll to position [0, 0]
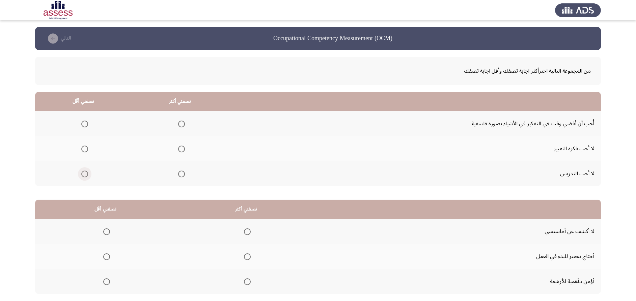
click at [84, 174] on span "Select an option" at bounding box center [84, 173] width 7 height 7
click at [84, 174] on input "Select an option" at bounding box center [84, 173] width 7 height 7
click at [182, 149] on span "Select an option" at bounding box center [181, 148] width 7 height 7
click at [182, 149] on input "Select an option" at bounding box center [181, 148] width 7 height 7
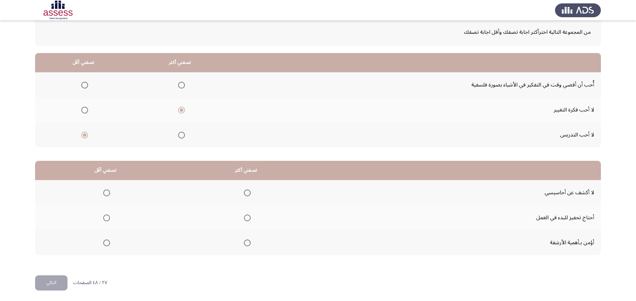
scroll to position [40, 0]
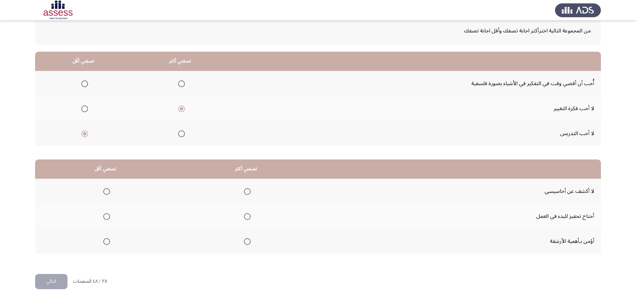
click at [247, 192] on span "Select an option" at bounding box center [247, 191] width 7 height 7
click at [247, 192] on input "Select an option" at bounding box center [247, 191] width 7 height 7
click at [106, 200] on span "Select an option" at bounding box center [106, 241] width 7 height 7
click at [106, 200] on input "Select an option" at bounding box center [106, 241] width 7 height 7
click at [54, 200] on button "التالي" at bounding box center [51, 281] width 32 height 15
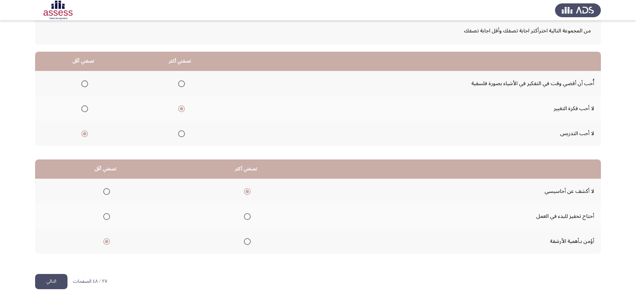
scroll to position [0, 0]
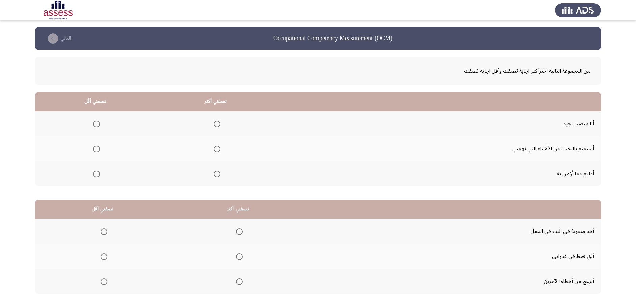
click at [216, 175] on span "Select an option" at bounding box center [217, 173] width 7 height 7
click at [216, 175] on input "Select an option" at bounding box center [217, 173] width 7 height 7
click at [96, 149] on span "Select an option" at bounding box center [96, 149] width 0 height 0
click at [96, 149] on input "Select an option" at bounding box center [96, 148] width 7 height 7
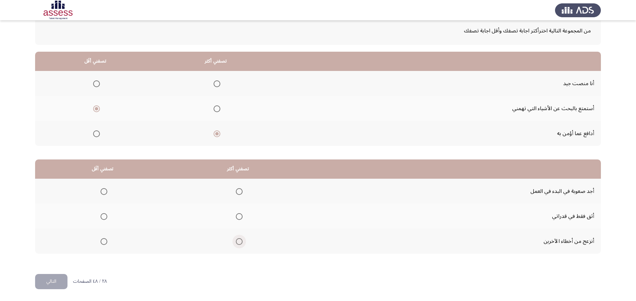
click at [236, 200] on span "Select an option" at bounding box center [239, 241] width 7 height 7
click at [236, 200] on input "Select an option" at bounding box center [239, 241] width 7 height 7
click at [102, 200] on span "Select an option" at bounding box center [104, 216] width 7 height 7
click at [102, 200] on input "Select an option" at bounding box center [104, 216] width 7 height 7
click at [63, 200] on button "التالي" at bounding box center [51, 281] width 32 height 15
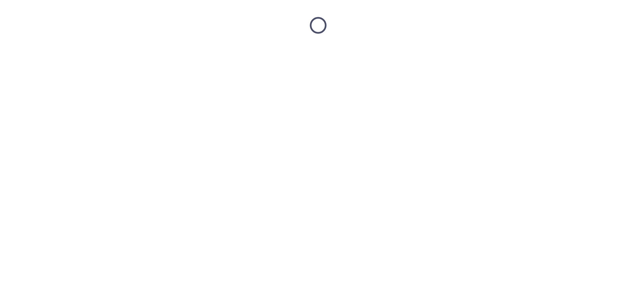
scroll to position [0, 0]
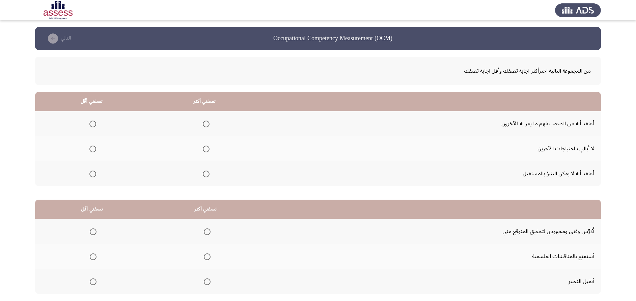
click at [96, 148] on th at bounding box center [91, 148] width 113 height 25
click at [91, 148] on span "Select an option" at bounding box center [92, 148] width 7 height 7
click at [91, 148] on input "Select an option" at bounding box center [92, 148] width 7 height 7
click at [205, 173] on span "Select an option" at bounding box center [206, 173] width 7 height 7
click at [205, 173] on input "Select an option" at bounding box center [206, 173] width 7 height 7
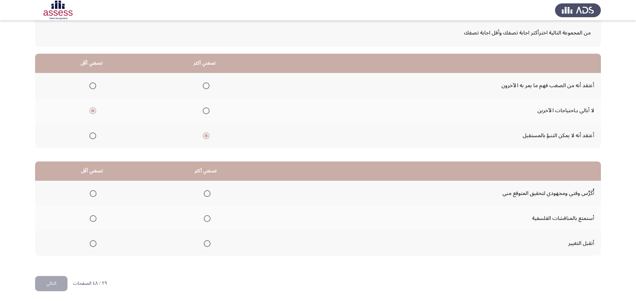
scroll to position [40, 0]
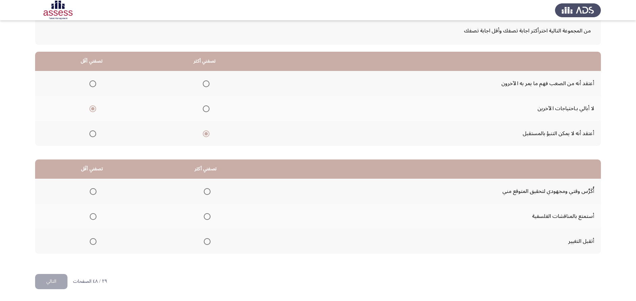
click at [205, 190] on span "Select an option" at bounding box center [207, 191] width 7 height 7
click at [205, 190] on input "Select an option" at bounding box center [207, 191] width 7 height 7
click at [92, 200] on span "Select an option" at bounding box center [93, 216] width 7 height 7
click at [92, 200] on input "Select an option" at bounding box center [93, 216] width 7 height 7
click at [54, 200] on button "التالي" at bounding box center [51, 281] width 32 height 15
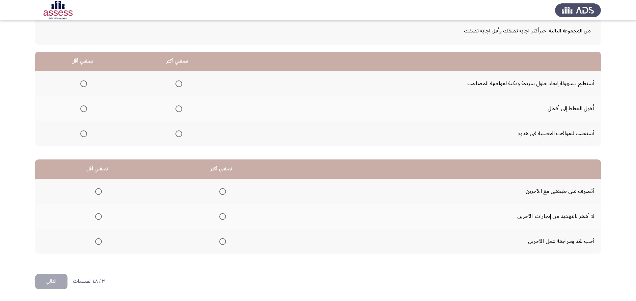
click at [175, 108] on span "Select an option" at bounding box center [178, 108] width 7 height 7
click at [175, 108] on input "Select an option" at bounding box center [178, 108] width 7 height 7
click at [84, 135] on span "Select an option" at bounding box center [83, 133] width 7 height 7
click at [84, 135] on input "Select an option" at bounding box center [83, 133] width 7 height 7
click at [99, 200] on span "Select an option" at bounding box center [98, 216] width 7 height 7
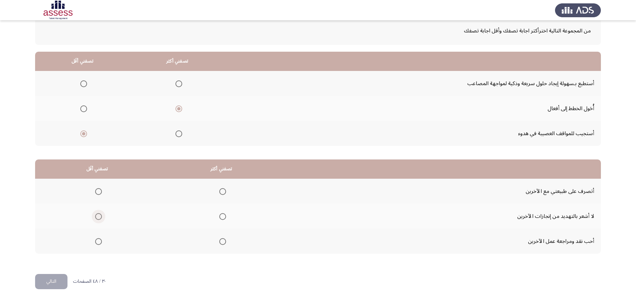
click at [99, 200] on input "Select an option" at bounding box center [98, 216] width 7 height 7
click at [222, 192] on span "Select an option" at bounding box center [222, 191] width 7 height 7
click at [222, 192] on input "Select an option" at bounding box center [222, 191] width 7 height 7
click at [55, 200] on button "التالي" at bounding box center [51, 281] width 32 height 15
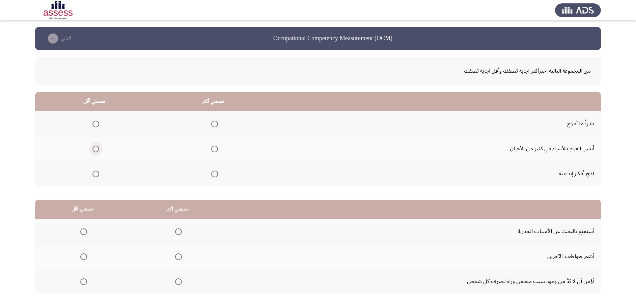
click at [96, 149] on span "Select an option" at bounding box center [96, 149] width 0 height 0
click at [95, 148] on input "Select an option" at bounding box center [95, 148] width 7 height 7
click at [214, 175] on span "Select an option" at bounding box center [214, 173] width 7 height 7
click at [214, 175] on input "Select an option" at bounding box center [214, 173] width 7 height 7
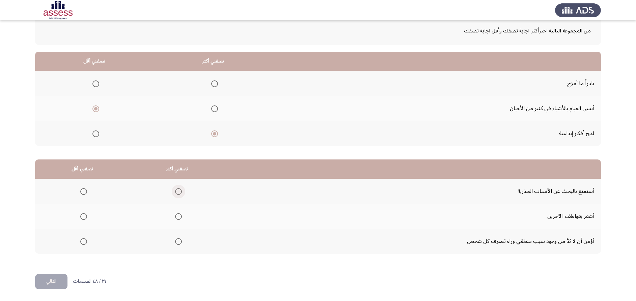
click at [179, 191] on span "Select an option" at bounding box center [178, 191] width 7 height 7
click at [179, 191] on input "Select an option" at bounding box center [178, 191] width 7 height 7
click at [83, 200] on span "Select an option" at bounding box center [83, 216] width 7 height 7
click at [83, 200] on input "Select an option" at bounding box center [83, 216] width 7 height 7
click at [49, 200] on button "التالي" at bounding box center [51, 281] width 32 height 15
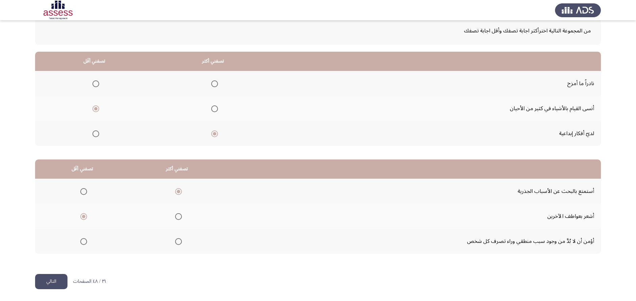
scroll to position [0, 0]
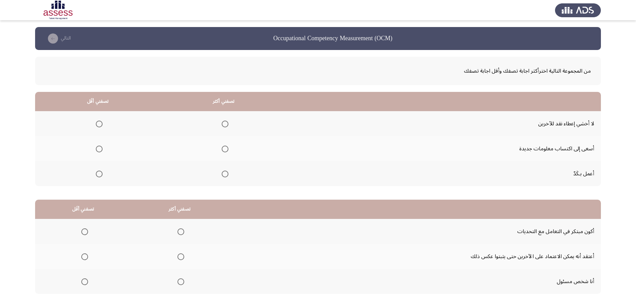
click at [225, 149] on span "Select an option" at bounding box center [225, 148] width 7 height 7
click at [225, 149] on input "Select an option" at bounding box center [225, 148] width 7 height 7
click at [100, 124] on span "Select an option" at bounding box center [99, 123] width 7 height 7
click at [100, 124] on input "Select an option" at bounding box center [99, 123] width 7 height 7
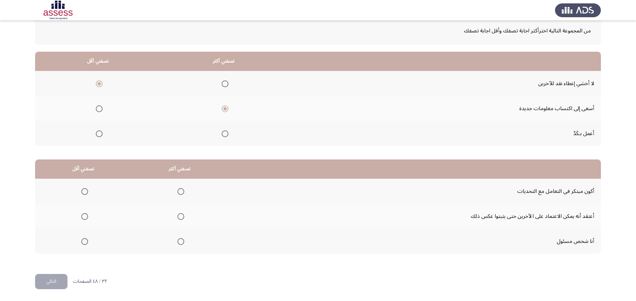
click at [181, 200] on span "Select an option" at bounding box center [180, 241] width 7 height 7
click at [181, 200] on input "Select an option" at bounding box center [180, 241] width 7 height 7
click at [83, 200] on span "Select an option" at bounding box center [84, 216] width 7 height 7
click at [83, 200] on input "Select an option" at bounding box center [84, 216] width 7 height 7
click at [53, 200] on button "التالي" at bounding box center [51, 281] width 32 height 15
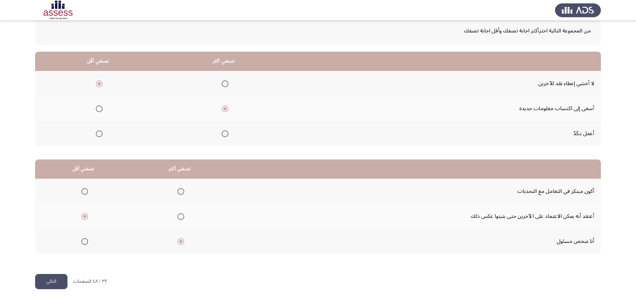
scroll to position [0, 0]
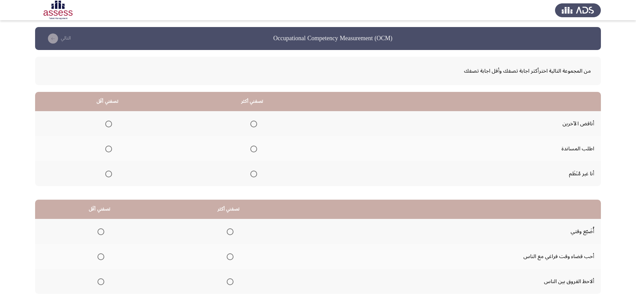
click at [251, 126] on span "Select an option" at bounding box center [253, 123] width 7 height 7
click at [251, 126] on input "Select an option" at bounding box center [253, 123] width 7 height 7
click at [109, 149] on span "Select an option" at bounding box center [108, 148] width 7 height 7
click at [109, 149] on input "Select an option" at bounding box center [108, 148] width 7 height 7
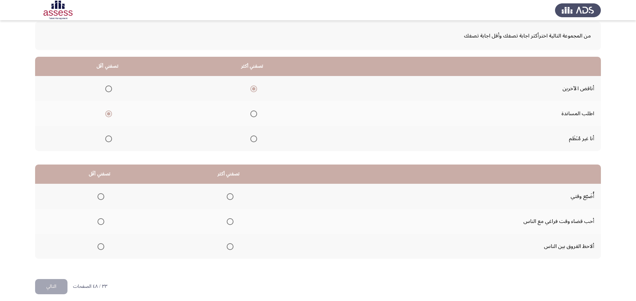
scroll to position [40, 0]
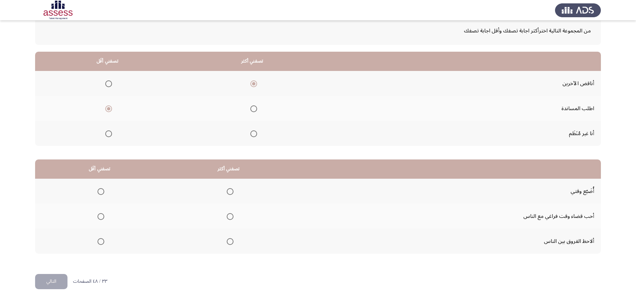
click at [100, 190] on span "Select an option" at bounding box center [100, 191] width 7 height 7
click at [100, 190] on input "Select an option" at bounding box center [100, 191] width 7 height 7
click at [227, 200] on span "Select an option" at bounding box center [230, 241] width 7 height 7
click at [227, 200] on input "Select an option" at bounding box center [230, 241] width 7 height 7
click at [53, 200] on button "التالي" at bounding box center [51, 281] width 32 height 15
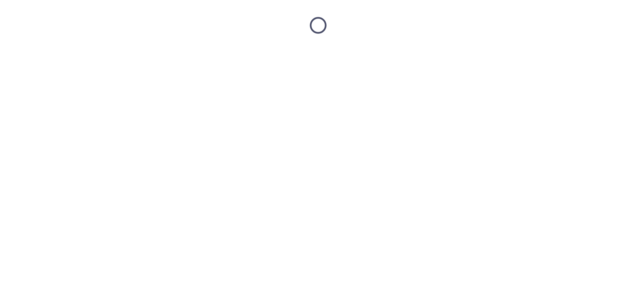
scroll to position [0, 0]
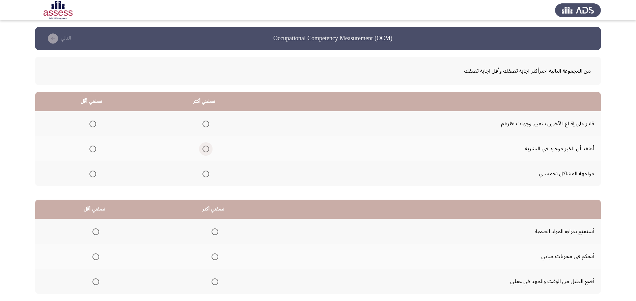
click at [205, 149] on span "Select an option" at bounding box center [205, 148] width 7 height 7
click at [205, 149] on input "Select an option" at bounding box center [205, 148] width 7 height 7
click at [90, 175] on span "Select an option" at bounding box center [92, 173] width 7 height 7
click at [90, 175] on input "Select an option" at bounding box center [92, 173] width 7 height 7
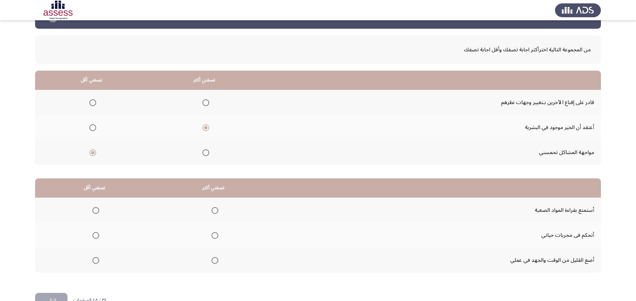
scroll to position [40, 0]
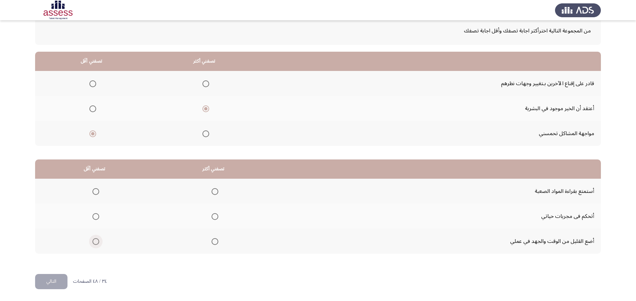
click at [96, 200] on span "Select an option" at bounding box center [95, 241] width 7 height 7
click at [96, 200] on input "Select an option" at bounding box center [95, 241] width 7 height 7
click at [217, 193] on span "Select an option" at bounding box center [215, 191] width 7 height 7
click at [217, 193] on input "Select an option" at bounding box center [215, 191] width 7 height 7
click at [53, 200] on button "التالي" at bounding box center [51, 281] width 32 height 15
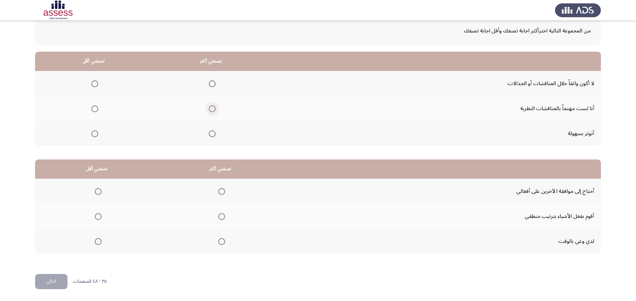
click at [210, 108] on span "Select an option" at bounding box center [212, 108] width 7 height 7
click at [210, 108] on input "Select an option" at bounding box center [212, 108] width 7 height 7
click at [93, 84] on span "Select an option" at bounding box center [94, 83] width 7 height 7
click at [93, 84] on input "Select an option" at bounding box center [94, 83] width 7 height 7
click at [220, 200] on span "Select an option" at bounding box center [221, 216] width 7 height 7
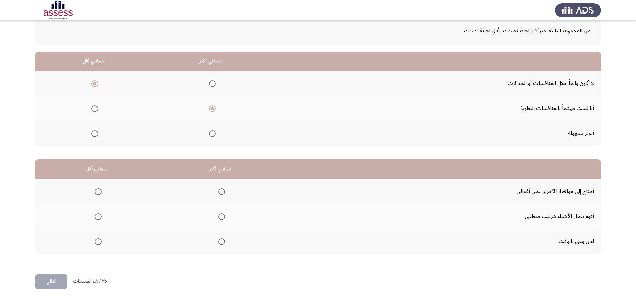
click at [220, 200] on input "Select an option" at bounding box center [221, 216] width 7 height 7
click at [97, 193] on span "Select an option" at bounding box center [98, 191] width 7 height 7
click at [97, 193] on input "Select an option" at bounding box center [98, 191] width 7 height 7
click at [53, 200] on button "التالي" at bounding box center [51, 281] width 32 height 15
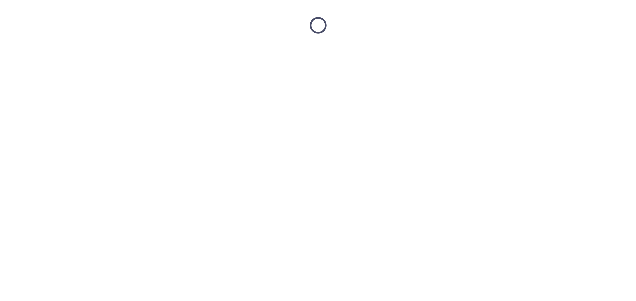
scroll to position [0, 0]
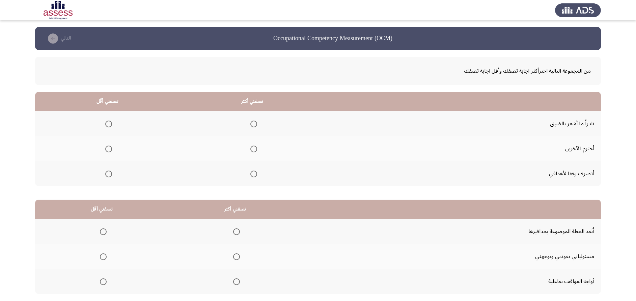
click at [251, 173] on span "Select an option" at bounding box center [253, 173] width 7 height 7
click at [251, 173] on input "Select an option" at bounding box center [253, 173] width 7 height 7
click at [108, 126] on span "Select an option" at bounding box center [108, 123] width 7 height 7
click at [108, 126] on input "Select an option" at bounding box center [108, 123] width 7 height 7
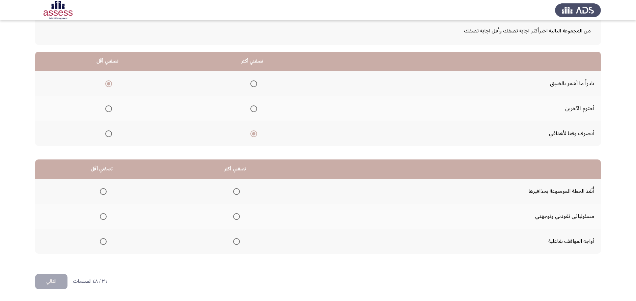
click at [233, 192] on span "Select an option" at bounding box center [236, 191] width 7 height 7
click at [233, 192] on input "Select an option" at bounding box center [236, 191] width 7 height 7
click at [103, 200] on span "Select an option" at bounding box center [103, 216] width 7 height 7
click at [103, 200] on input "Select an option" at bounding box center [103, 216] width 7 height 7
click at [48, 200] on button "التالي" at bounding box center [51, 281] width 32 height 15
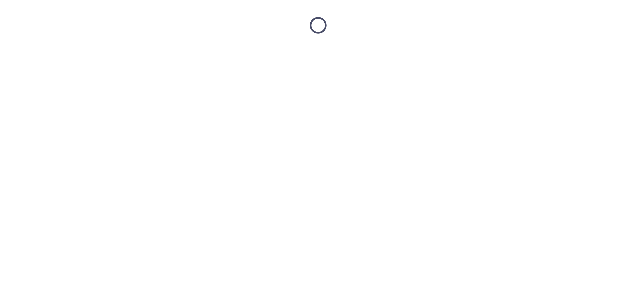
scroll to position [0, 0]
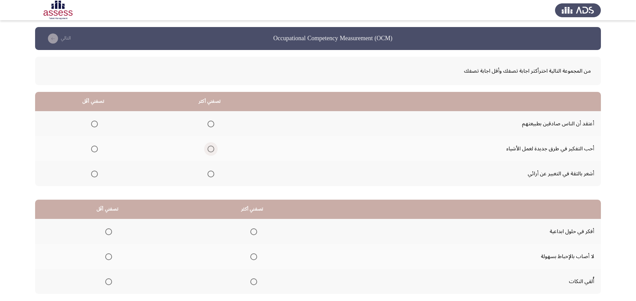
click at [207, 149] on span "Select an option" at bounding box center [210, 148] width 7 height 7
click at [207, 149] on input "Select an option" at bounding box center [210, 148] width 7 height 7
click at [93, 122] on span "Select an option" at bounding box center [94, 123] width 7 height 7
click at [93, 122] on input "Select an option" at bounding box center [94, 123] width 7 height 7
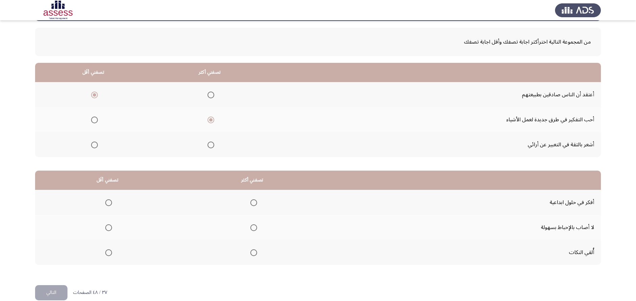
scroll to position [40, 0]
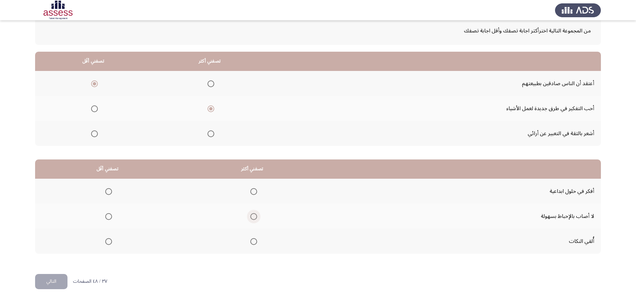
click at [250, 200] on span "Select an option" at bounding box center [253, 216] width 7 height 7
click at [250, 200] on input "Select an option" at bounding box center [253, 216] width 7 height 7
click at [105, 200] on span "Select an option" at bounding box center [108, 241] width 7 height 7
click at [105, 200] on input "Select an option" at bounding box center [108, 241] width 7 height 7
click at [47, 200] on button "التالي" at bounding box center [51, 281] width 32 height 15
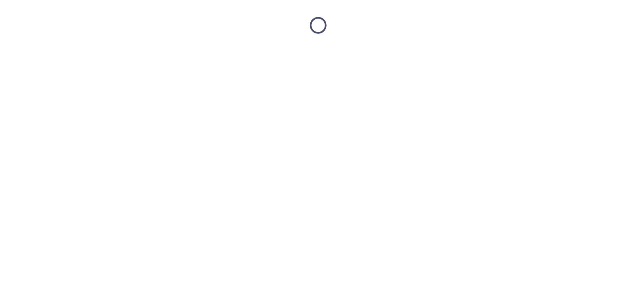
scroll to position [0, 0]
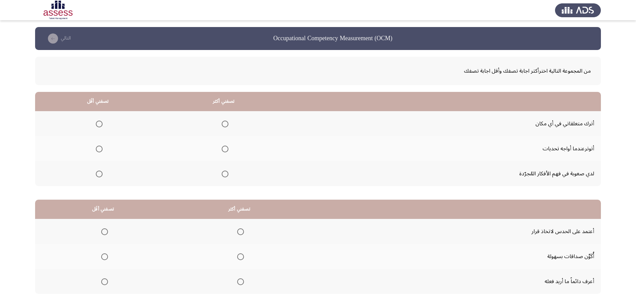
click at [99, 123] on span "Select an option" at bounding box center [99, 123] width 7 height 7
click at [99, 123] on input "Select an option" at bounding box center [99, 123] width 7 height 7
click at [225, 175] on span "Select an option" at bounding box center [225, 173] width 7 height 7
click at [225, 175] on input "Select an option" at bounding box center [225, 173] width 7 height 7
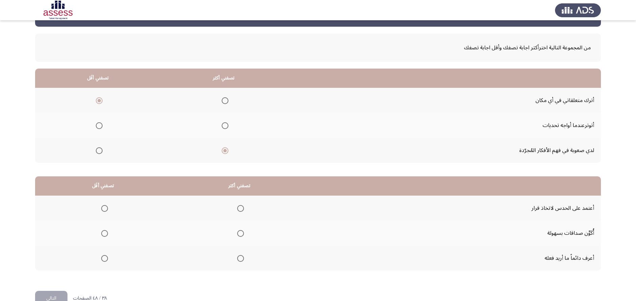
scroll to position [40, 0]
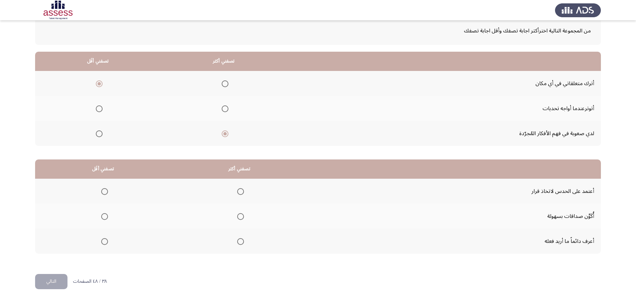
click at [243, 200] on span "Select an option" at bounding box center [240, 241] width 7 height 7
click at [243, 200] on input "Select an option" at bounding box center [240, 241] width 7 height 7
click at [103, 200] on span "Select an option" at bounding box center [104, 216] width 7 height 7
click at [103, 200] on input "Select an option" at bounding box center [104, 216] width 7 height 7
click at [54, 200] on button "التالي" at bounding box center [51, 281] width 32 height 15
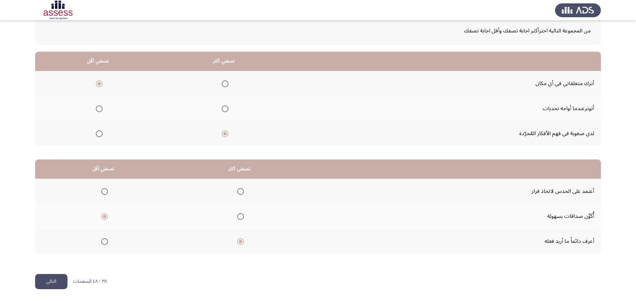
scroll to position [0, 0]
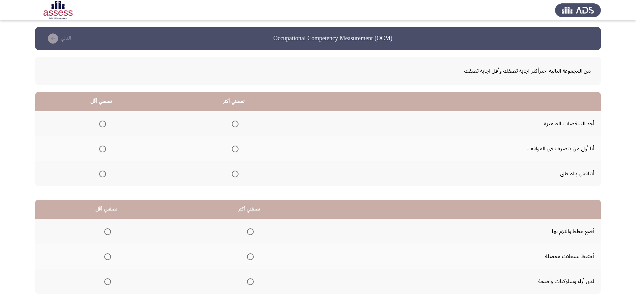
click at [233, 149] on span "Select an option" at bounding box center [235, 148] width 7 height 7
click at [233, 149] on input "Select an option" at bounding box center [235, 148] width 7 height 7
click at [104, 123] on span "Select an option" at bounding box center [102, 123] width 7 height 7
click at [104, 123] on input "Select an option" at bounding box center [102, 123] width 7 height 7
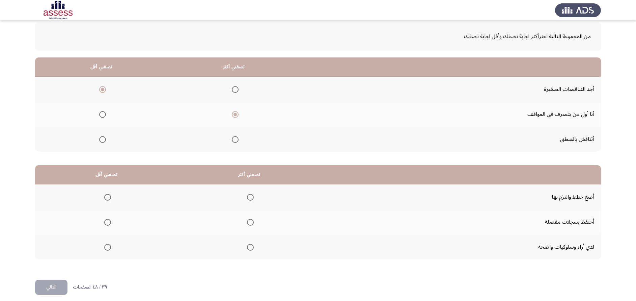
scroll to position [40, 0]
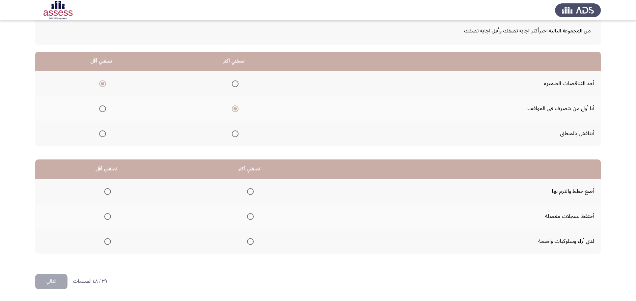
click at [248, 191] on span "Select an option" at bounding box center [250, 191] width 7 height 7
click at [248, 191] on input "Select an option" at bounding box center [250, 191] width 7 height 7
click at [108, 200] on span "Select an option" at bounding box center [107, 216] width 7 height 7
click at [108, 200] on input "Select an option" at bounding box center [107, 216] width 7 height 7
click at [51, 200] on button "التالي" at bounding box center [51, 281] width 32 height 15
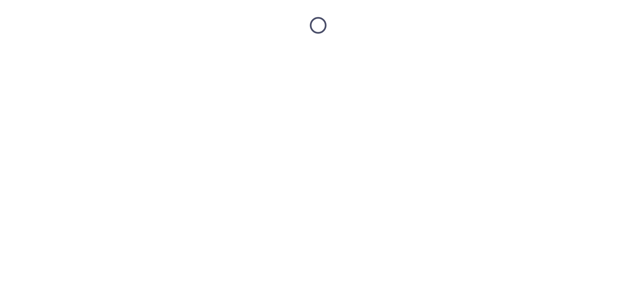
scroll to position [0, 0]
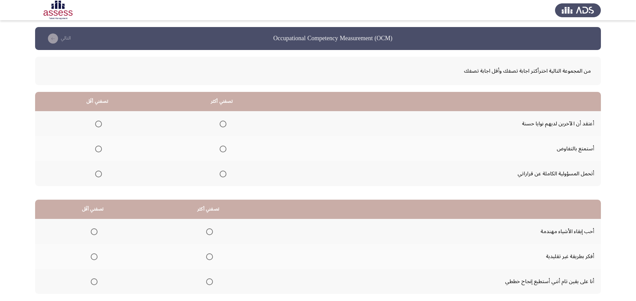
drag, startPoint x: 626, startPoint y: 103, endPoint x: 629, endPoint y: 130, distance: 26.4
click at [429, 130] on app-assessment-container "Occupational Competency Measurement (OCM) التالي من المجموعة التالية اخترأكثر ا…" at bounding box center [318, 170] width 636 height 287
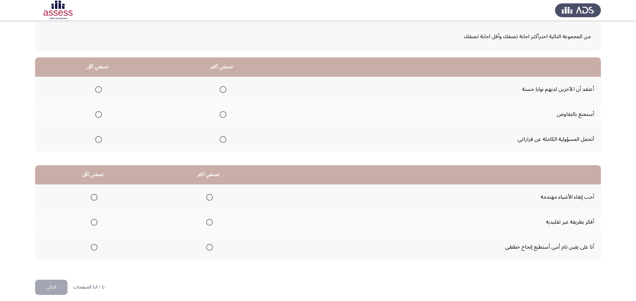
scroll to position [35, 0]
click at [223, 138] on span "Select an option" at bounding box center [223, 138] width 7 height 7
click at [223, 138] on input "Select an option" at bounding box center [223, 138] width 7 height 7
click at [99, 111] on span "Select an option" at bounding box center [98, 113] width 7 height 7
click at [99, 111] on input "Select an option" at bounding box center [98, 113] width 7 height 7
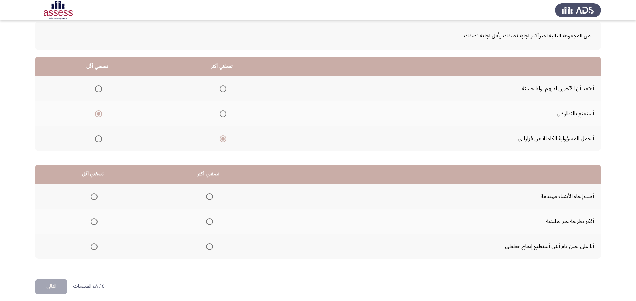
scroll to position [40, 0]
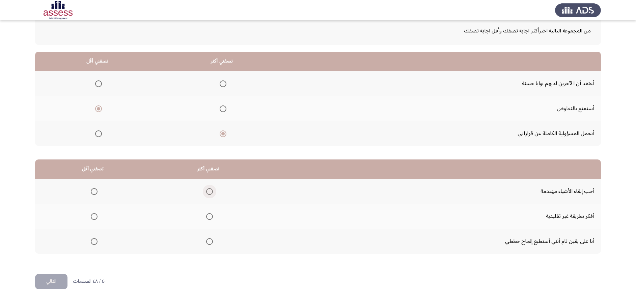
click at [207, 191] on span "Select an option" at bounding box center [209, 191] width 7 height 7
click at [207, 191] on input "Select an option" at bounding box center [209, 191] width 7 height 7
click at [93, 200] on span "Select an option" at bounding box center [94, 216] width 7 height 7
click at [93, 200] on input "Select an option" at bounding box center [94, 216] width 7 height 7
click at [52, 200] on button "التالي" at bounding box center [51, 281] width 32 height 15
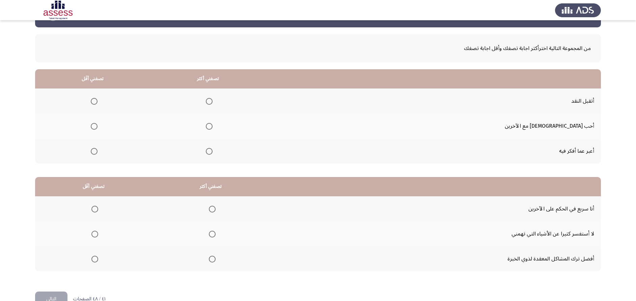
scroll to position [23, 0]
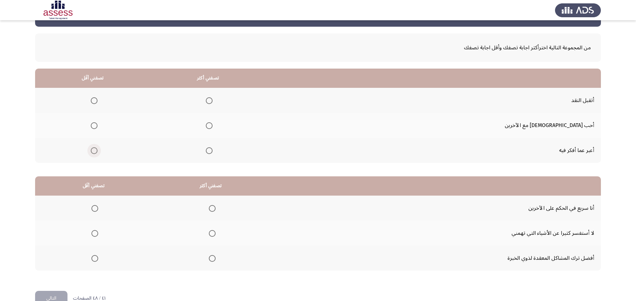
click at [97, 151] on span "Select an option" at bounding box center [94, 150] width 7 height 7
click at [97, 151] on input "Select an option" at bounding box center [94, 150] width 7 height 7
click at [213, 102] on span "Select an option" at bounding box center [209, 100] width 7 height 7
click at [213, 102] on input "Select an option" at bounding box center [209, 100] width 7 height 7
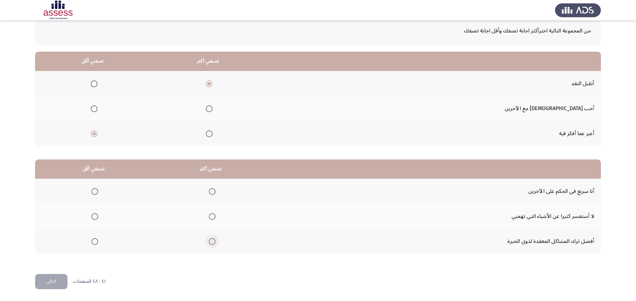
click at [214, 200] on span "Select an option" at bounding box center [212, 241] width 7 height 7
click at [214, 200] on input "Select an option" at bounding box center [212, 241] width 7 height 7
click at [95, 200] on span "Select an option" at bounding box center [95, 216] width 0 height 0
click at [94, 200] on input "Select an option" at bounding box center [94, 216] width 7 height 7
click at [53, 200] on button "التالي" at bounding box center [51, 281] width 32 height 15
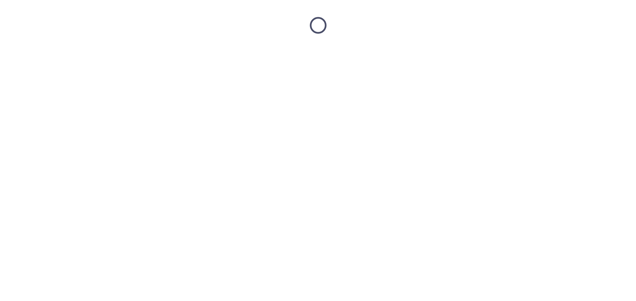
scroll to position [0, 0]
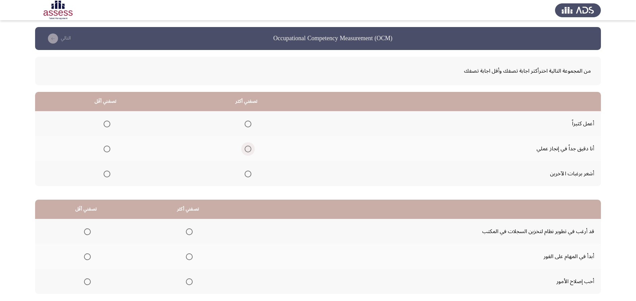
click at [247, 150] on span "Select an option" at bounding box center [248, 148] width 7 height 7
click at [247, 150] on input "Select an option" at bounding box center [248, 148] width 7 height 7
click at [106, 176] on span "Select an option" at bounding box center [107, 173] width 7 height 7
click at [106, 176] on input "Select an option" at bounding box center [107, 173] width 7 height 7
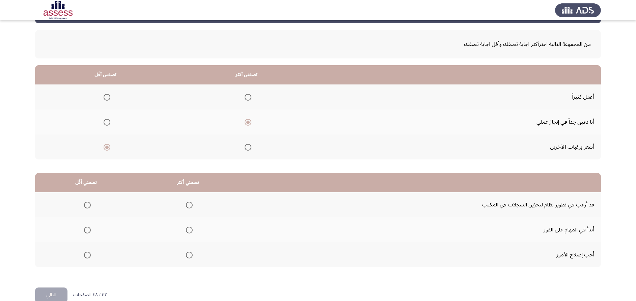
scroll to position [40, 0]
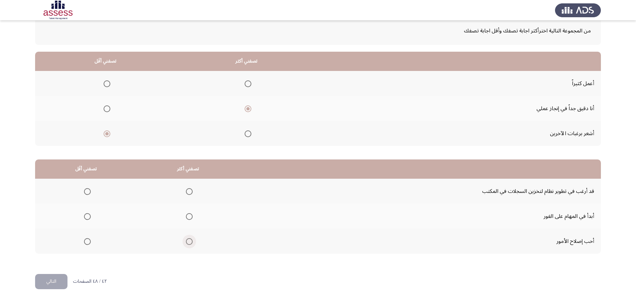
click at [188, 200] on span "Select an option" at bounding box center [189, 241] width 7 height 7
click at [188, 200] on input "Select an option" at bounding box center [189, 241] width 7 height 7
click at [86, 193] on span "Select an option" at bounding box center [87, 191] width 7 height 7
click at [86, 193] on input "Select an option" at bounding box center [87, 191] width 7 height 7
click at [47, 200] on button "التالي" at bounding box center [51, 281] width 32 height 15
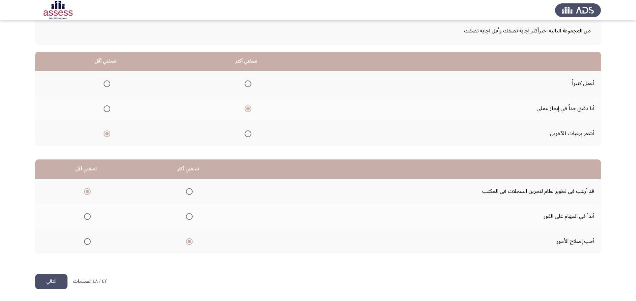
scroll to position [0, 0]
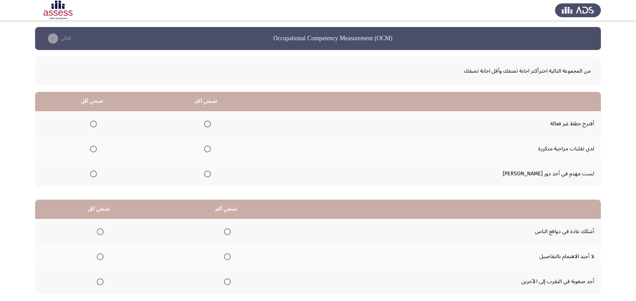
click at [211, 149] on span "Select an option" at bounding box center [207, 148] width 7 height 7
click at [211, 149] on input "Select an option" at bounding box center [207, 148] width 7 height 7
click at [97, 125] on span "Select an option" at bounding box center [93, 123] width 7 height 7
click at [97, 125] on input "Select an option" at bounding box center [93, 123] width 7 height 7
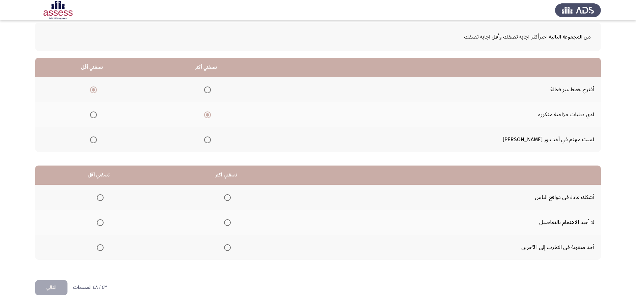
scroll to position [40, 0]
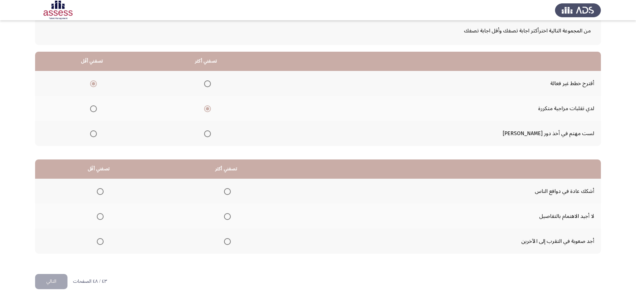
click at [227, 193] on span "Select an option" at bounding box center [227, 191] width 7 height 7
click at [227, 193] on input "Select an option" at bounding box center [227, 191] width 7 height 7
click at [98, 200] on span "Select an option" at bounding box center [100, 216] width 7 height 7
click at [98, 200] on input "Select an option" at bounding box center [100, 216] width 7 height 7
click at [54, 200] on button "التالي" at bounding box center [51, 281] width 32 height 15
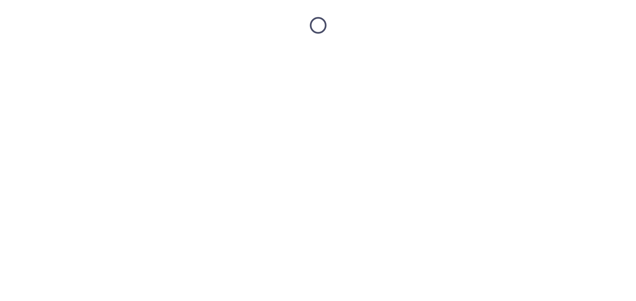
scroll to position [0, 0]
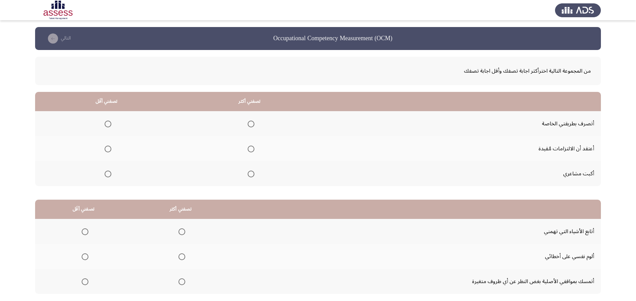
click at [254, 126] on span "Select an option" at bounding box center [251, 123] width 7 height 7
click at [254, 126] on input "Select an option" at bounding box center [251, 123] width 7 height 7
click at [111, 150] on span "Select an option" at bounding box center [108, 148] width 7 height 7
click at [111, 150] on input "Select an option" at bounding box center [108, 148] width 7 height 7
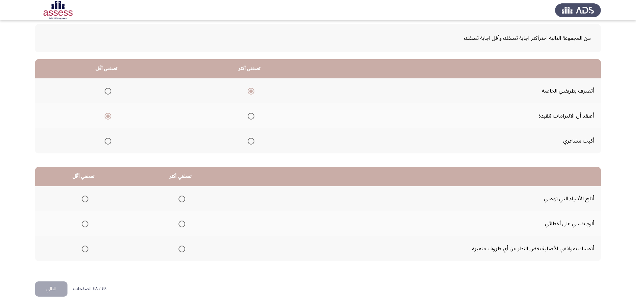
scroll to position [40, 0]
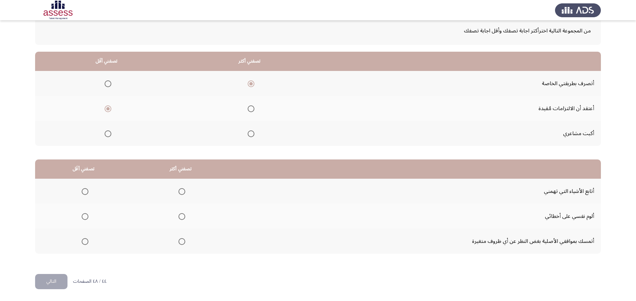
click at [184, 200] on th at bounding box center [180, 215] width 97 height 25
click at [182, 200] on span "Select an option" at bounding box center [182, 216] width 0 height 0
click at [180, 200] on input "Select an option" at bounding box center [181, 216] width 7 height 7
click at [86, 200] on span "Select an option" at bounding box center [85, 241] width 7 height 7
click at [86, 200] on input "Select an option" at bounding box center [85, 241] width 7 height 7
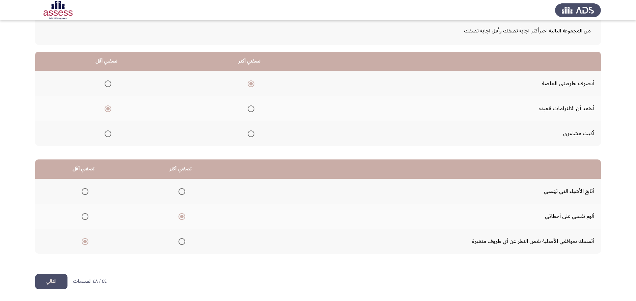
click at [56, 200] on button "التالي" at bounding box center [51, 281] width 32 height 15
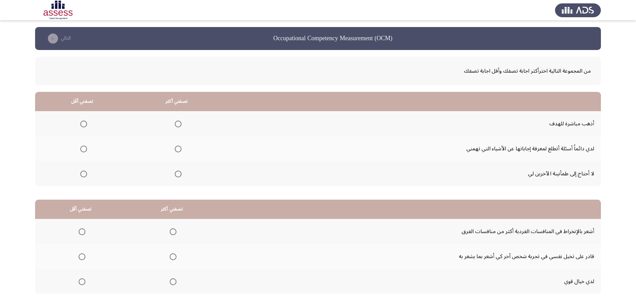
click at [178, 125] on span "Select an option" at bounding box center [178, 123] width 7 height 7
click at [178, 125] on input "Select an option" at bounding box center [178, 123] width 7 height 7
click at [86, 175] on span "Select an option" at bounding box center [83, 173] width 7 height 7
click at [86, 175] on input "Select an option" at bounding box center [83, 173] width 7 height 7
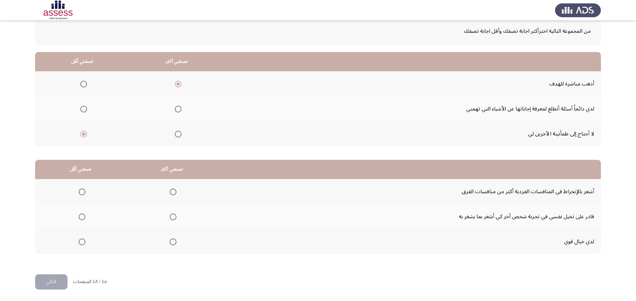
scroll to position [40, 0]
click at [173, 191] on span "Select an option" at bounding box center [173, 191] width 7 height 7
click at [173, 191] on input "Select an option" at bounding box center [173, 191] width 7 height 7
click at [84, 200] on span "Select an option" at bounding box center [82, 241] width 7 height 7
click at [84, 200] on input "Select an option" at bounding box center [82, 241] width 7 height 7
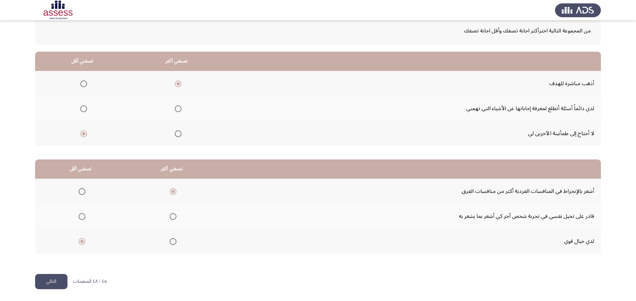
click at [59, 200] on button "التالي" at bounding box center [51, 281] width 32 height 15
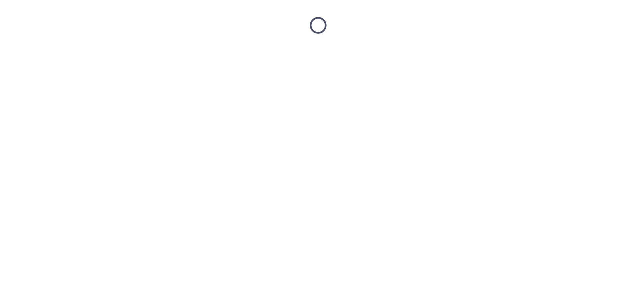
scroll to position [0, 0]
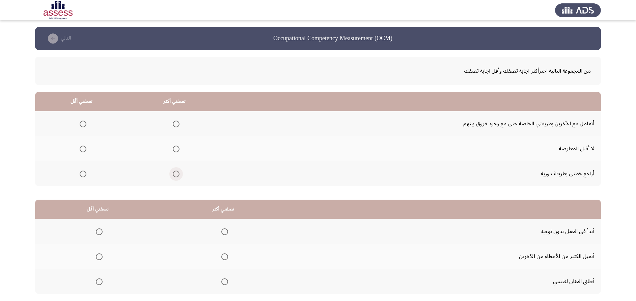
click at [177, 173] on span "Select an option" at bounding box center [176, 173] width 7 height 7
click at [177, 173] on input "Select an option" at bounding box center [176, 173] width 7 height 7
click at [83, 148] on span "Select an option" at bounding box center [83, 148] width 7 height 7
click at [83, 148] on input "Select an option" at bounding box center [83, 148] width 7 height 7
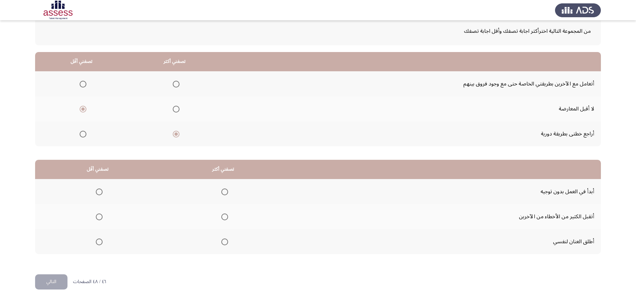
scroll to position [40, 0]
click at [100, 200] on span "Select an option" at bounding box center [99, 216] width 7 height 7
click at [100, 200] on input "Select an option" at bounding box center [99, 216] width 7 height 7
click at [223, 189] on span "Select an option" at bounding box center [224, 191] width 7 height 7
click at [223, 189] on input "Select an option" at bounding box center [224, 191] width 7 height 7
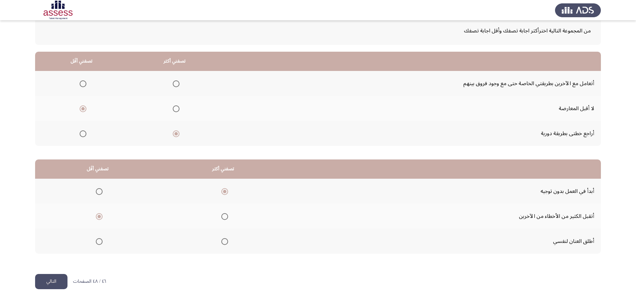
click at [56, 200] on button "التالي" at bounding box center [51, 281] width 32 height 15
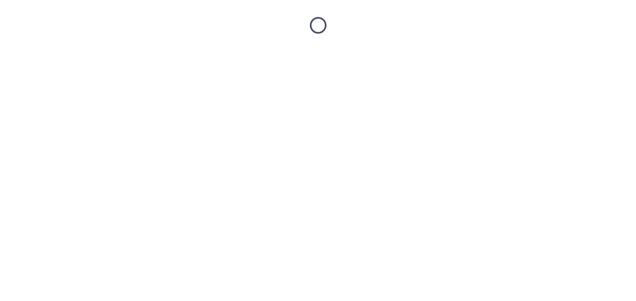
scroll to position [0, 0]
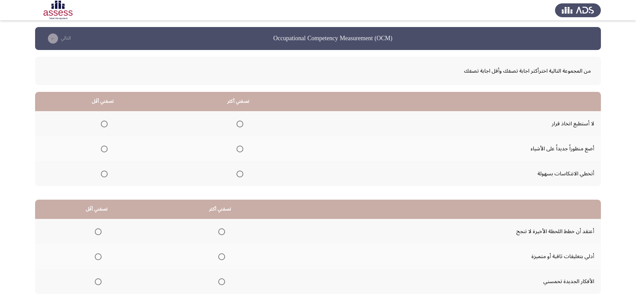
click at [237, 174] on span "Select an option" at bounding box center [239, 173] width 7 height 7
click at [237, 174] on input "Select an option" at bounding box center [239, 173] width 7 height 7
click at [103, 124] on span "Select an option" at bounding box center [104, 123] width 7 height 7
click at [103, 124] on input "Select an option" at bounding box center [104, 123] width 7 height 7
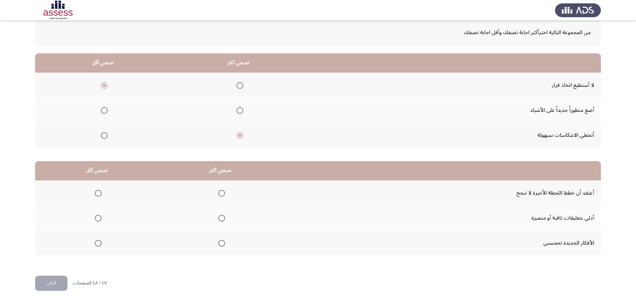
scroll to position [40, 0]
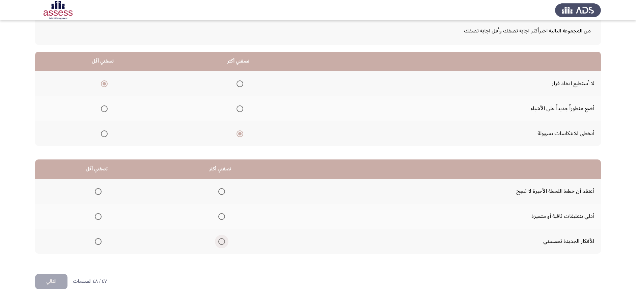
click at [221, 200] on span "Select an option" at bounding box center [221, 241] width 7 height 7
click at [221, 200] on input "Select an option" at bounding box center [221, 241] width 7 height 7
click at [98, 194] on span "Select an option" at bounding box center [98, 191] width 7 height 7
click at [98, 194] on input "Select an option" at bounding box center [98, 191] width 7 height 7
click at [57, 200] on button "التالي" at bounding box center [51, 281] width 32 height 15
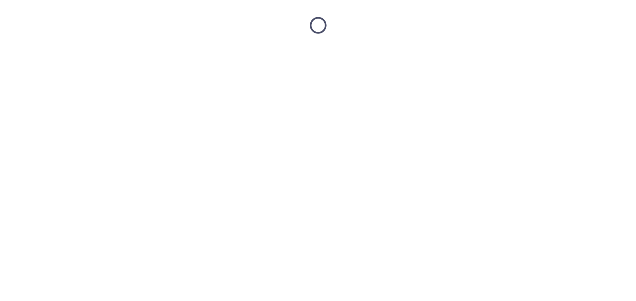
scroll to position [0, 0]
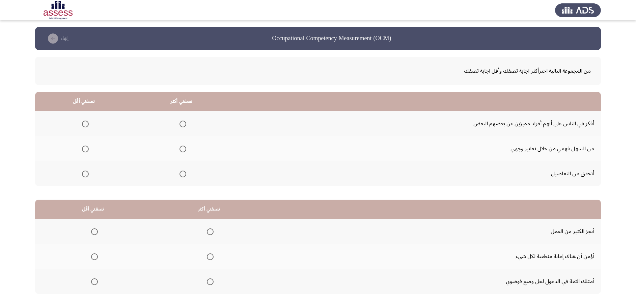
click at [183, 174] on span "Select an option" at bounding box center [182, 173] width 7 height 7
click at [183, 174] on input "Select an option" at bounding box center [182, 173] width 7 height 7
click at [85, 149] on span "Select an option" at bounding box center [85, 148] width 7 height 7
click at [85, 149] on input "Select an option" at bounding box center [85, 148] width 7 height 7
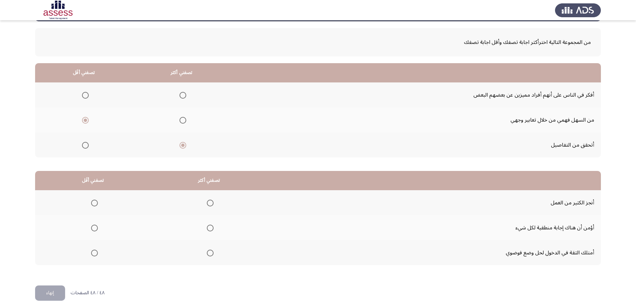
scroll to position [40, 0]
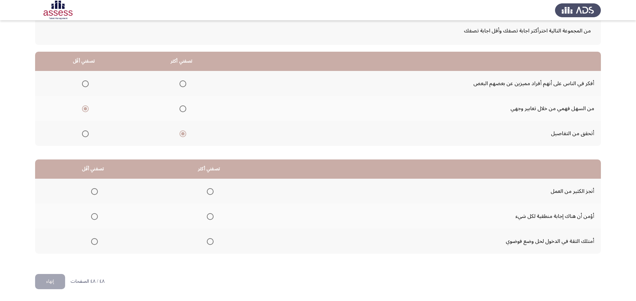
click at [209, 200] on span "Select an option" at bounding box center [210, 241] width 7 height 7
click at [209, 200] on input "Select an option" at bounding box center [210, 241] width 7 height 7
click at [92, 200] on span "Select an option" at bounding box center [94, 216] width 7 height 7
click at [92, 200] on input "Select an option" at bounding box center [94, 216] width 7 height 7
click at [55, 200] on button "إنهاء" at bounding box center [50, 281] width 30 height 15
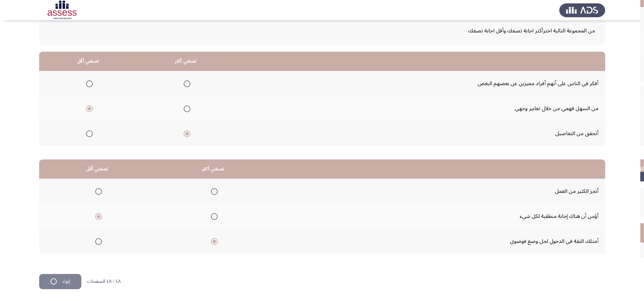
scroll to position [0, 0]
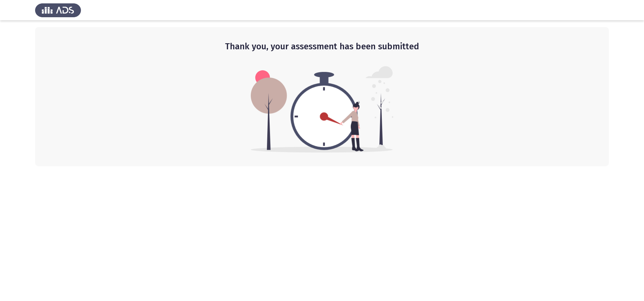
click at [319, 166] on html "Thank you, your assessment has been submitted" at bounding box center [322, 83] width 644 height 166
